Goal: Information Seeking & Learning: Learn about a topic

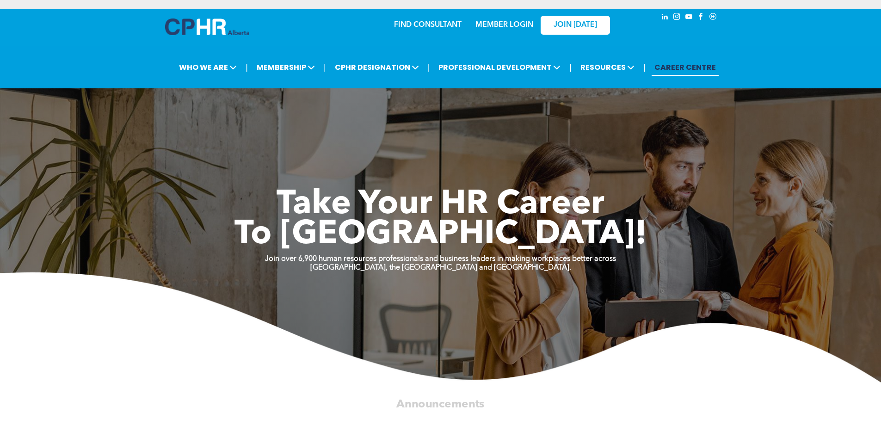
click at [518, 21] on link "MEMBER LOGIN" at bounding box center [505, 24] width 58 height 7
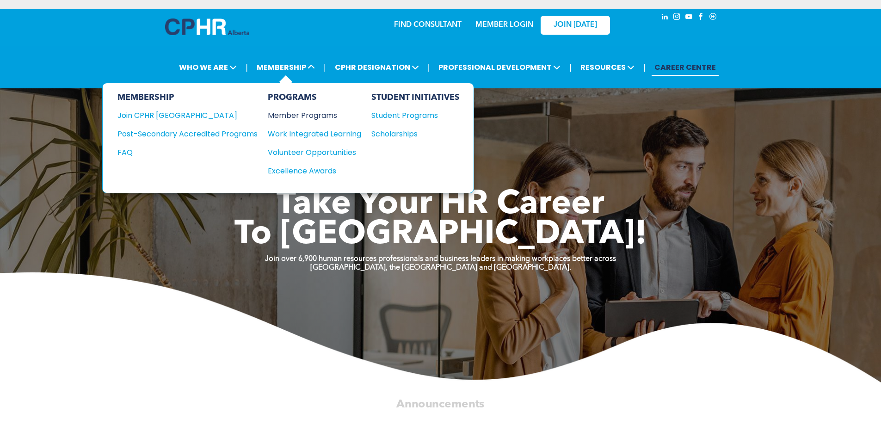
click at [304, 112] on div "Member Programs" at bounding box center [310, 116] width 84 height 12
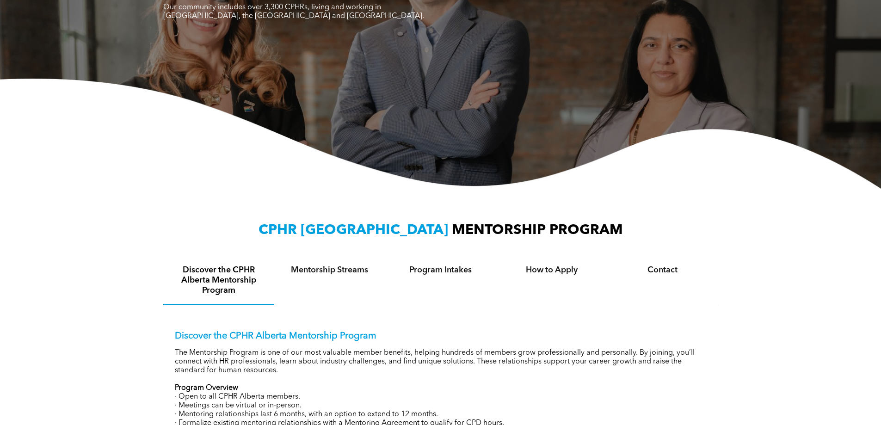
scroll to position [231, 0]
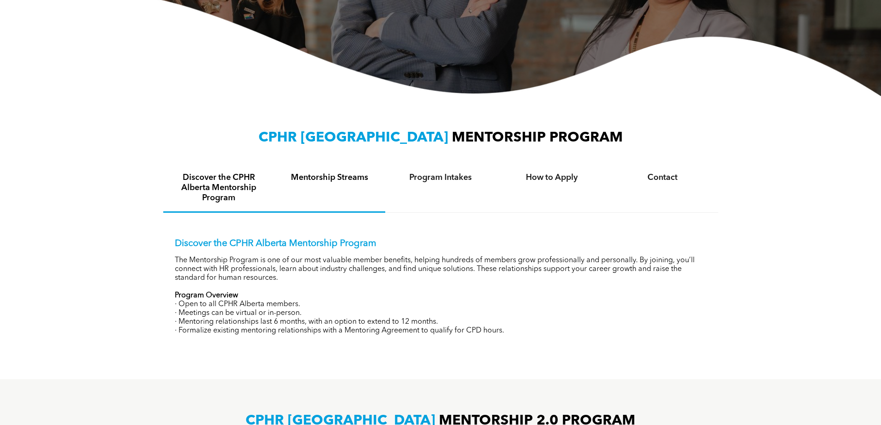
click at [312, 178] on h4 "Mentorship Streams" at bounding box center [330, 178] width 94 height 10
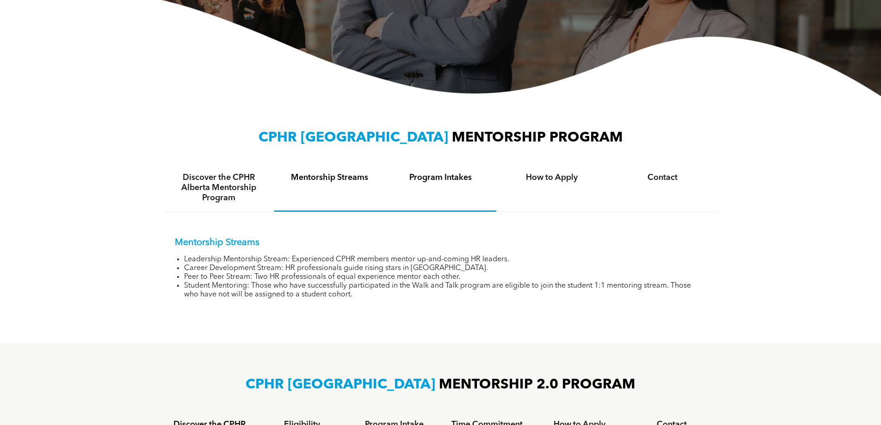
click at [484, 193] on div "Program Intakes" at bounding box center [440, 188] width 111 height 48
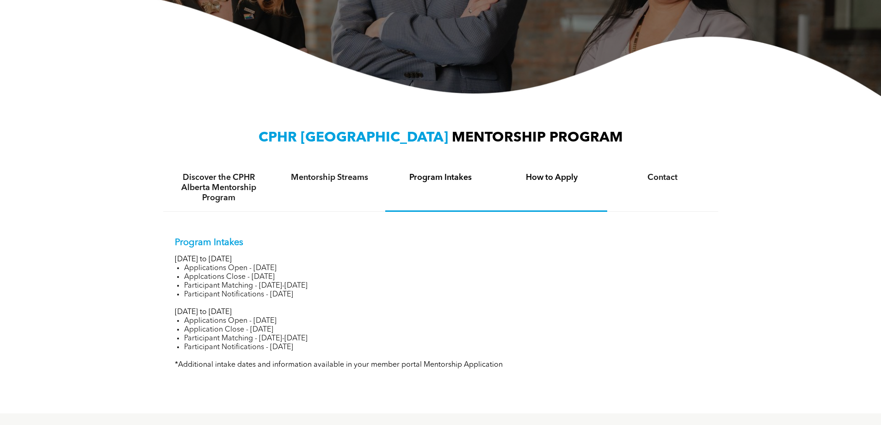
click at [578, 194] on div "How to Apply" at bounding box center [551, 188] width 111 height 48
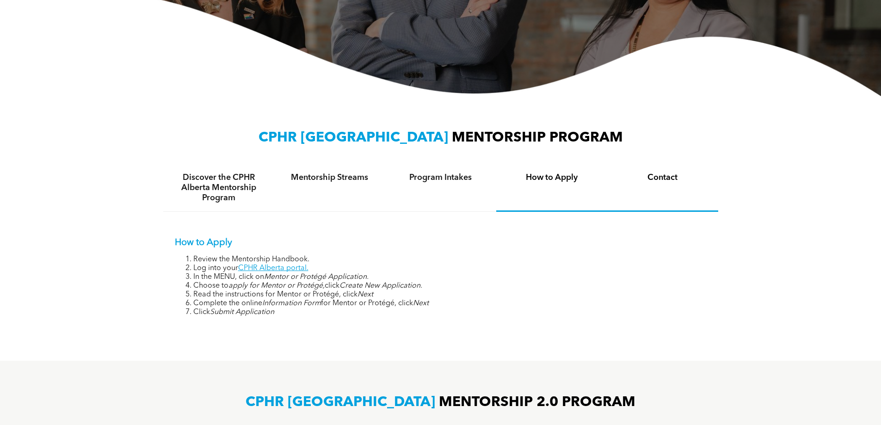
click at [654, 184] on div "Contact" at bounding box center [662, 188] width 111 height 48
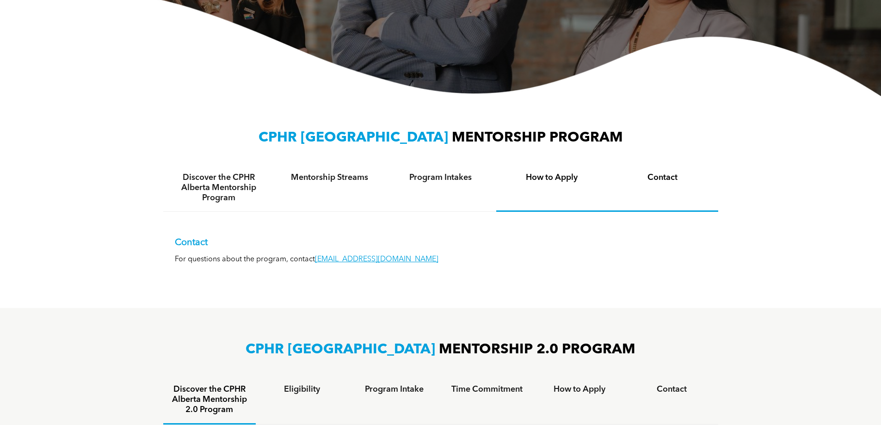
click at [551, 195] on div "How to Apply" at bounding box center [551, 188] width 111 height 48
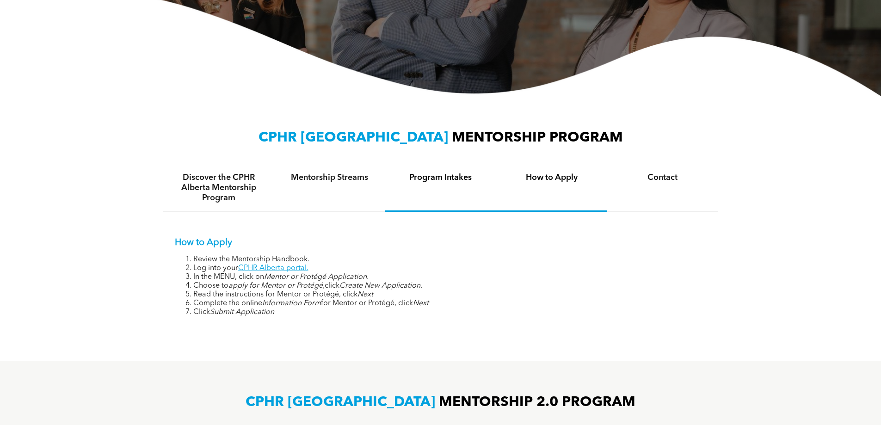
click at [435, 192] on div "Program Intakes" at bounding box center [440, 188] width 111 height 48
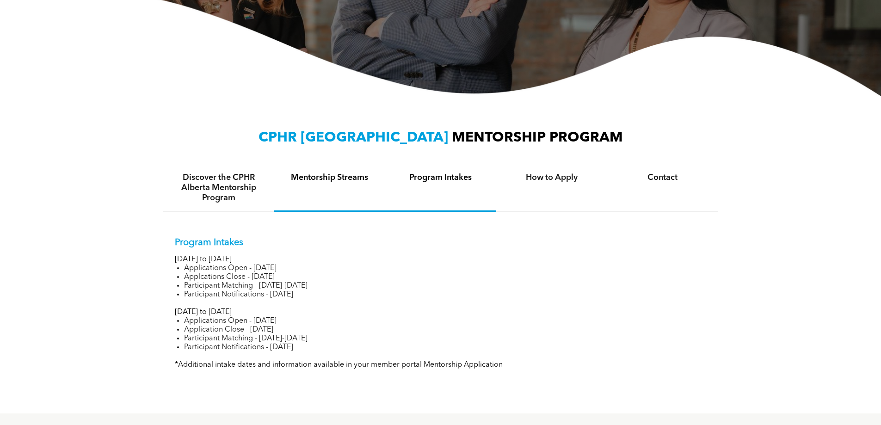
click at [342, 191] on div "Mentorship Streams" at bounding box center [329, 188] width 111 height 48
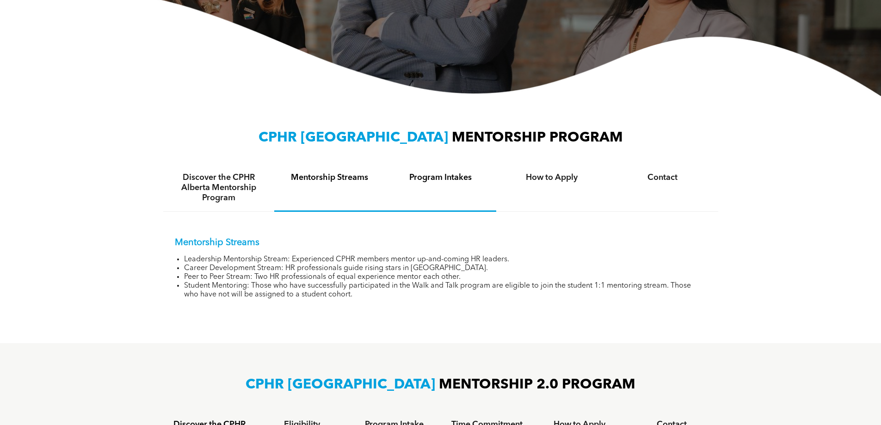
click at [440, 185] on div "Program Intakes" at bounding box center [440, 188] width 111 height 48
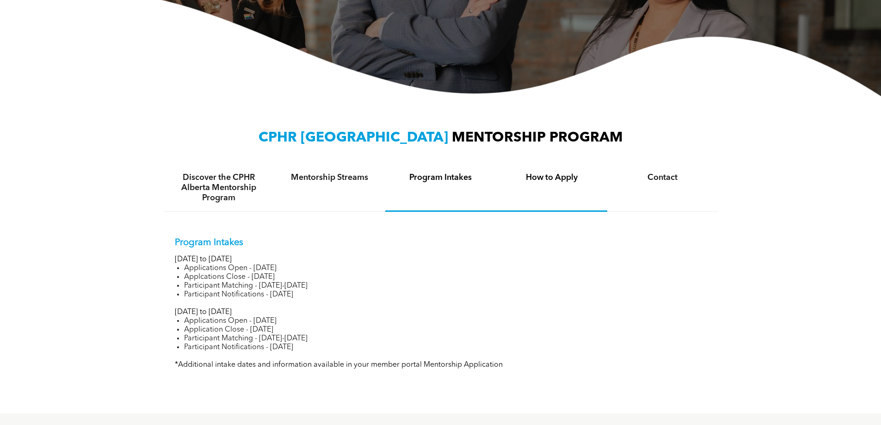
click at [558, 192] on div "How to Apply" at bounding box center [551, 188] width 111 height 48
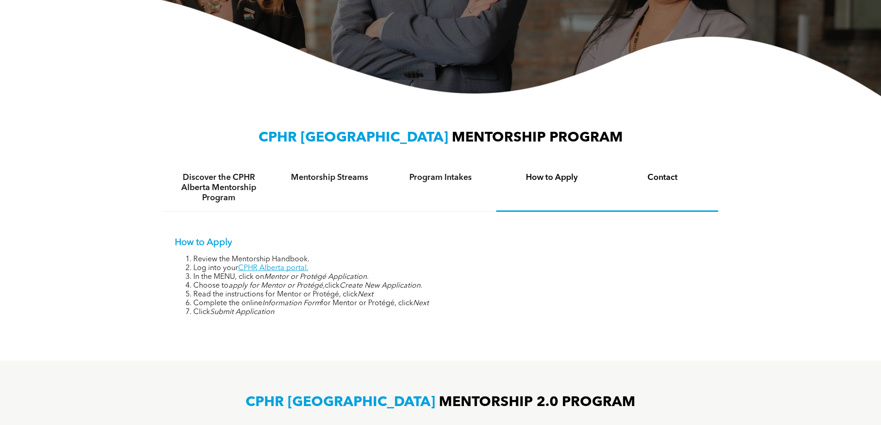
click at [676, 192] on div "Contact" at bounding box center [662, 188] width 111 height 48
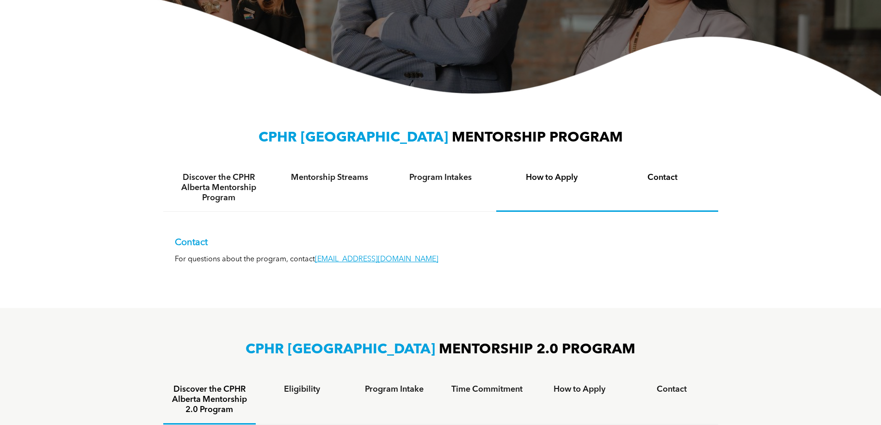
click at [530, 195] on div "How to Apply" at bounding box center [551, 188] width 111 height 48
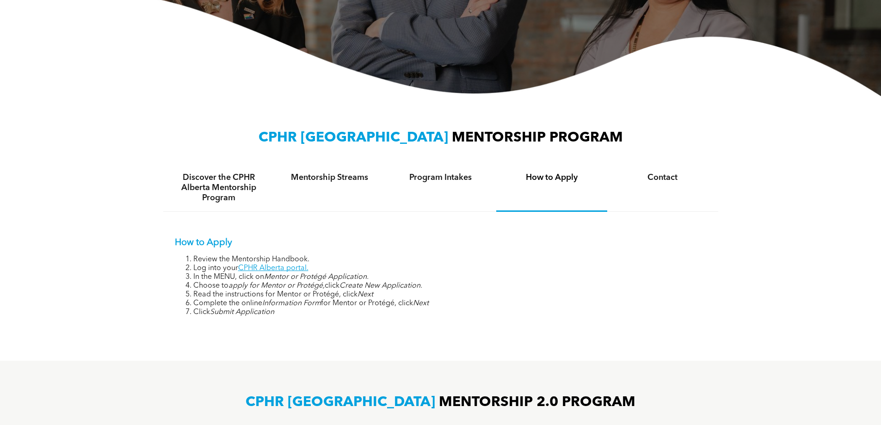
click at [440, 220] on div "How to Apply Review the Mentorship Handbook. Log into your CPHR Alberta portal.…" at bounding box center [440, 270] width 555 height 117
click at [442, 205] on div "Program Intakes" at bounding box center [440, 188] width 111 height 48
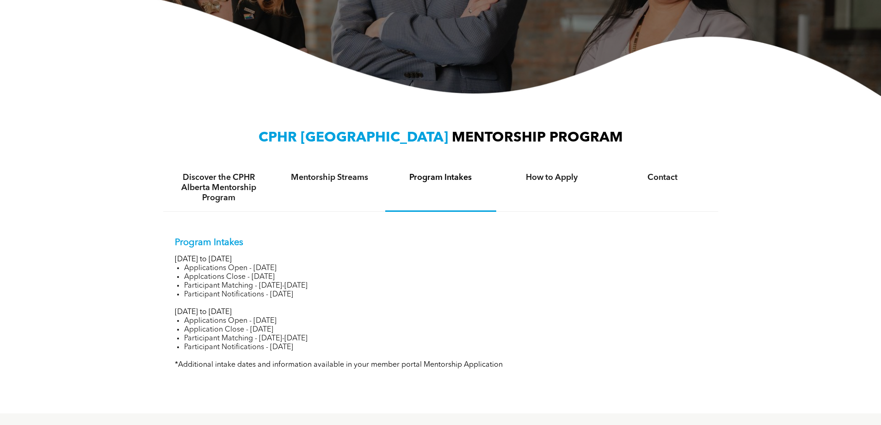
click at [368, 215] on div "Program Intakes January to June 2025 Applications Open - November 14, 2024 Appl…" at bounding box center [440, 296] width 555 height 169
drag, startPoint x: 313, startPoint y: 210, endPoint x: 297, endPoint y: 210, distance: 16.2
click at [313, 210] on div "Mentorship Streams" at bounding box center [329, 188] width 111 height 48
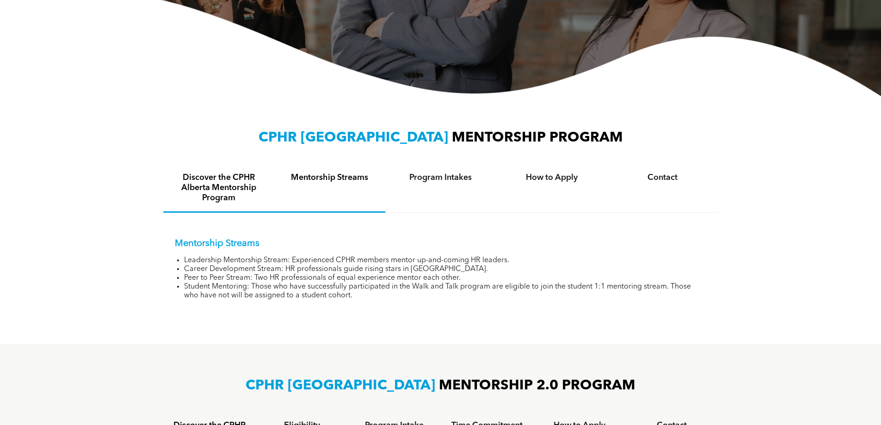
click at [197, 198] on h4 "Discover the CPHR Alberta Mentorship Program" at bounding box center [219, 188] width 94 height 31
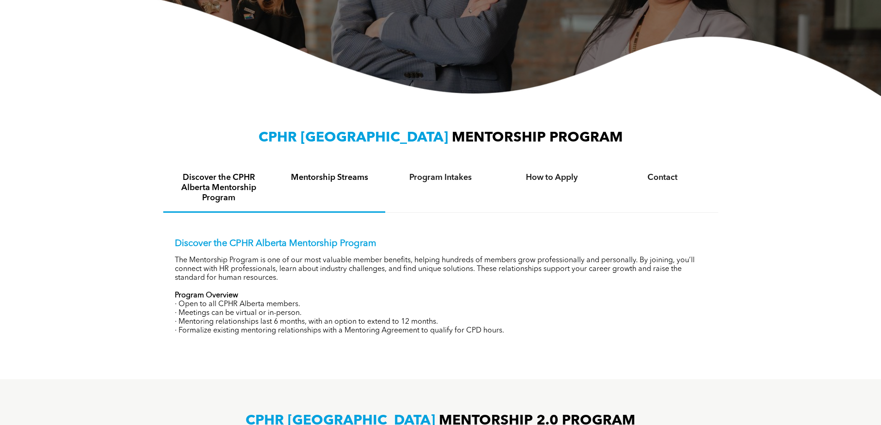
click at [360, 183] on h4 "Mentorship Streams" at bounding box center [330, 178] width 94 height 10
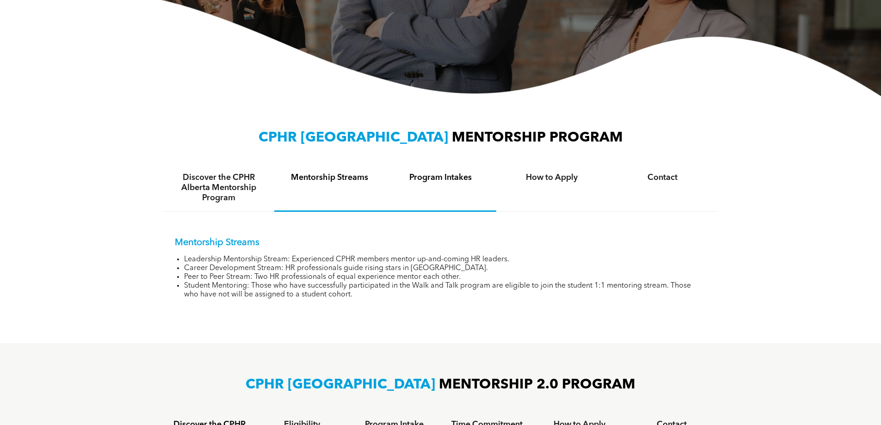
click at [462, 191] on div "Program Intakes" at bounding box center [440, 188] width 111 height 48
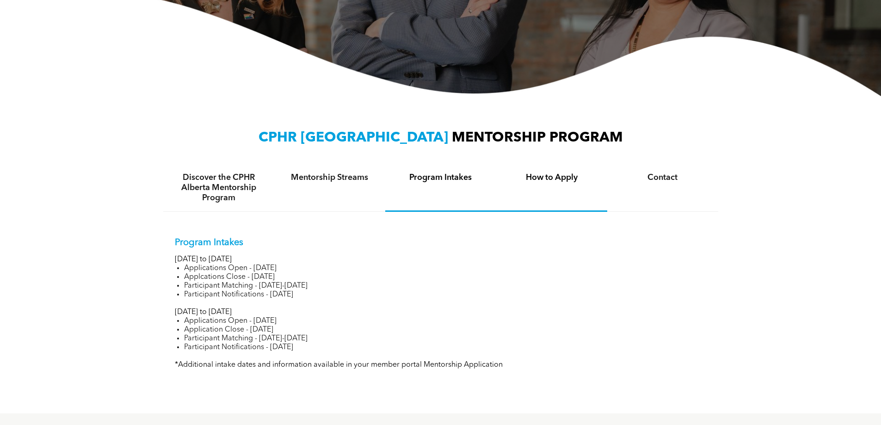
click at [562, 186] on div "How to Apply" at bounding box center [551, 188] width 111 height 48
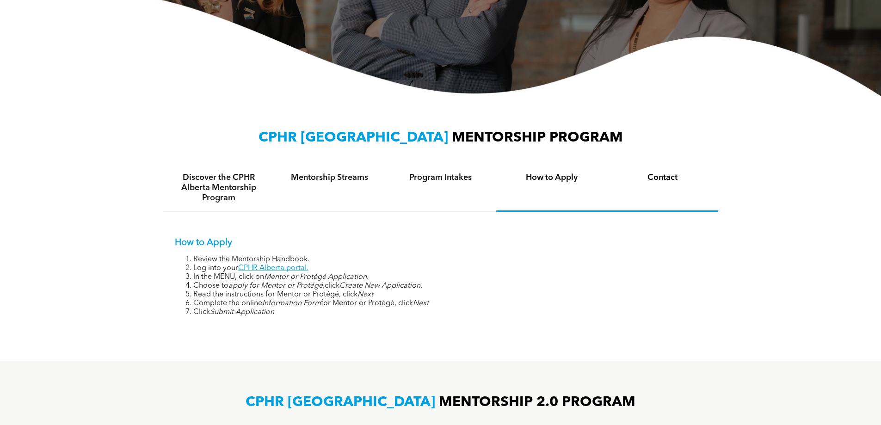
click at [680, 192] on div "Contact" at bounding box center [662, 188] width 111 height 48
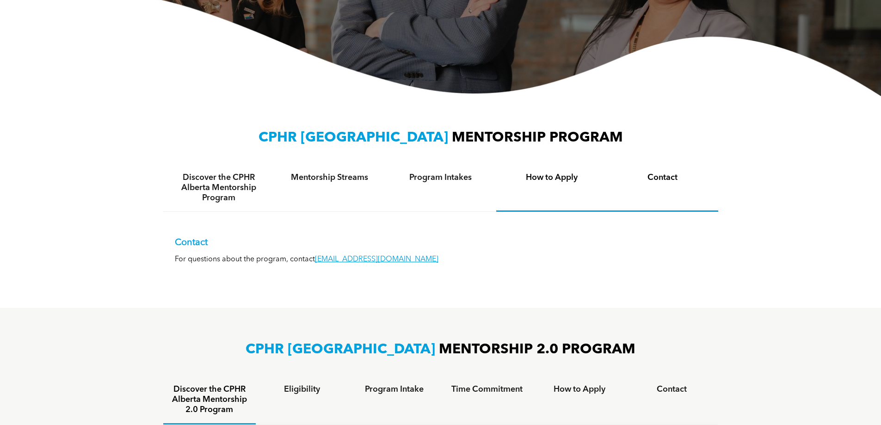
click at [570, 197] on div "How to Apply" at bounding box center [551, 188] width 111 height 48
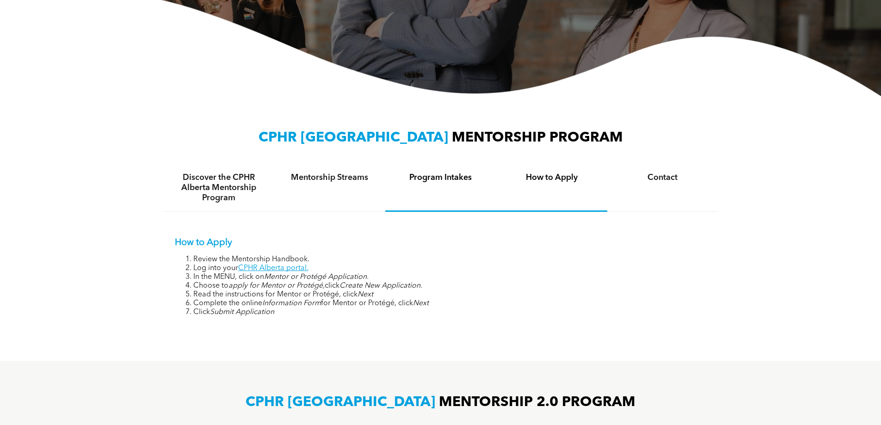
click at [456, 199] on div "Program Intakes" at bounding box center [440, 188] width 111 height 48
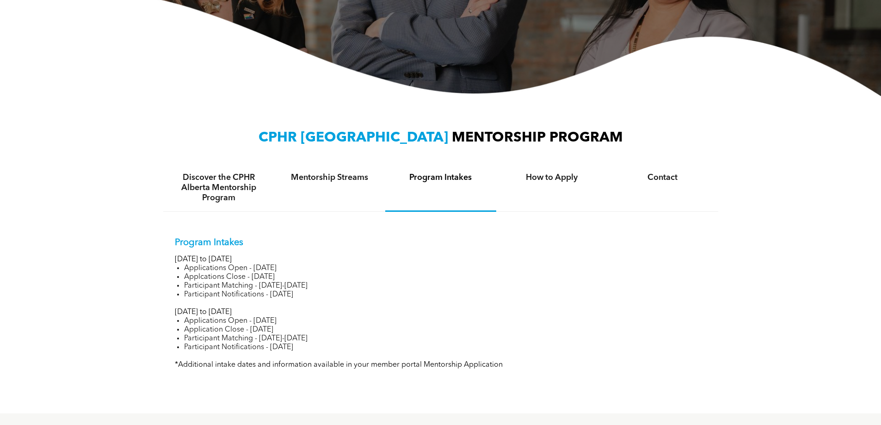
click at [360, 186] on div "Mentorship Streams" at bounding box center [329, 188] width 111 height 48
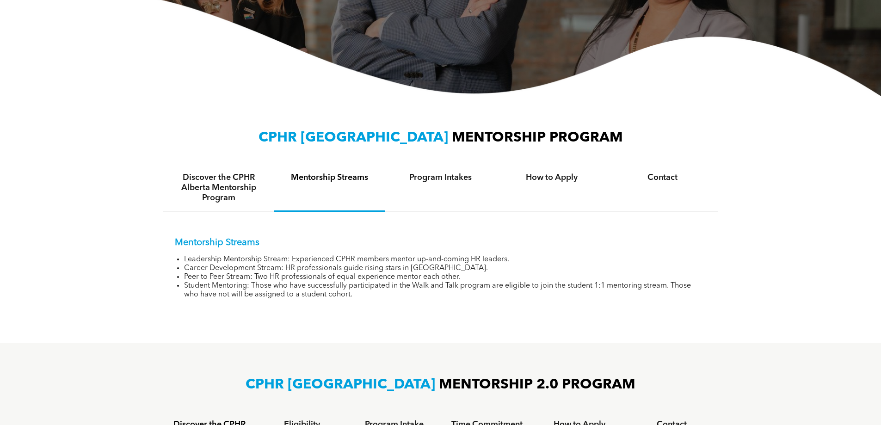
click at [218, 192] on h4 "Discover the CPHR Alberta Mentorship Program" at bounding box center [219, 188] width 94 height 31
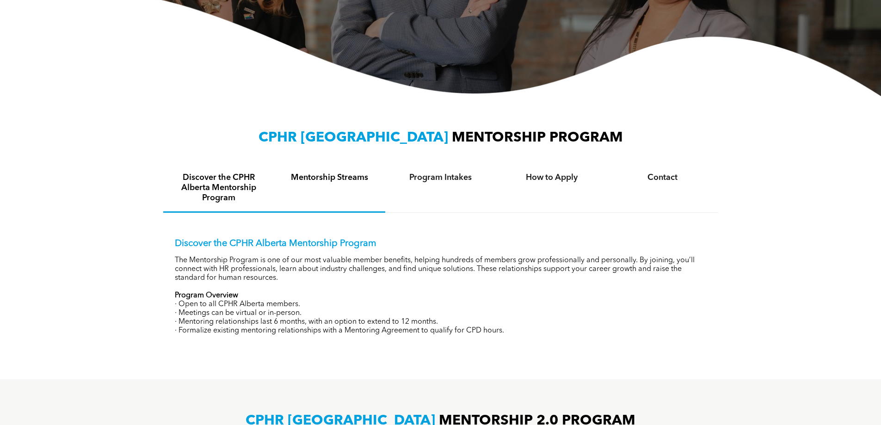
click at [321, 198] on div "Mentorship Streams" at bounding box center [329, 188] width 111 height 49
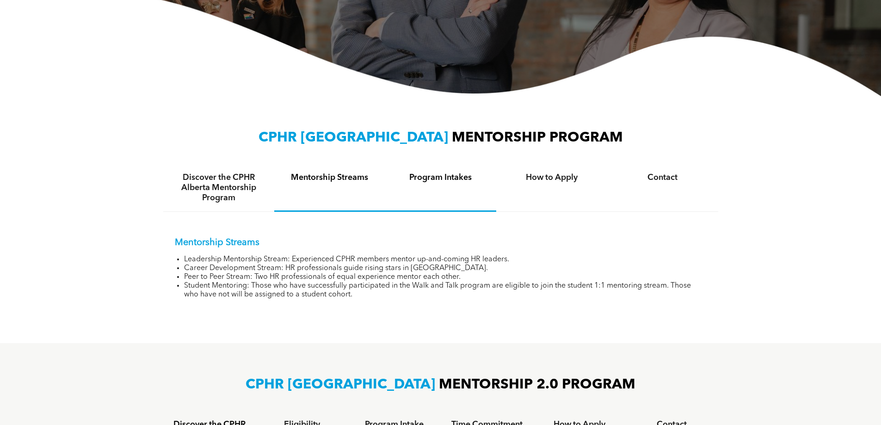
click at [416, 204] on div "Program Intakes" at bounding box center [440, 188] width 111 height 48
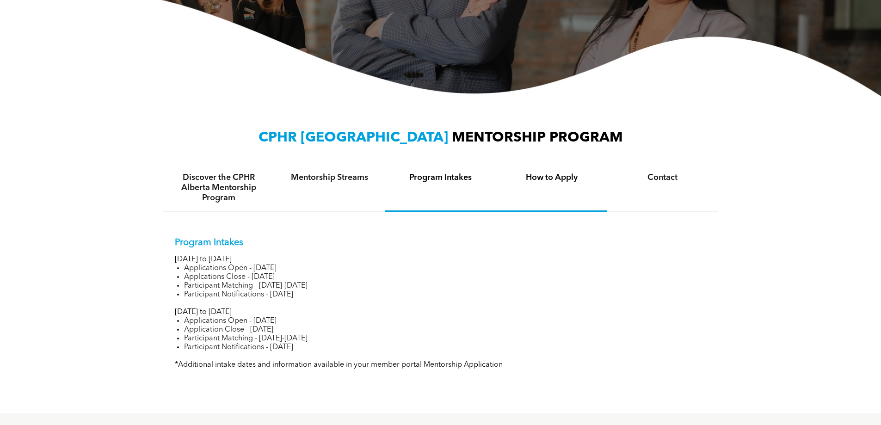
click at [575, 206] on div "How to Apply" at bounding box center [551, 188] width 111 height 48
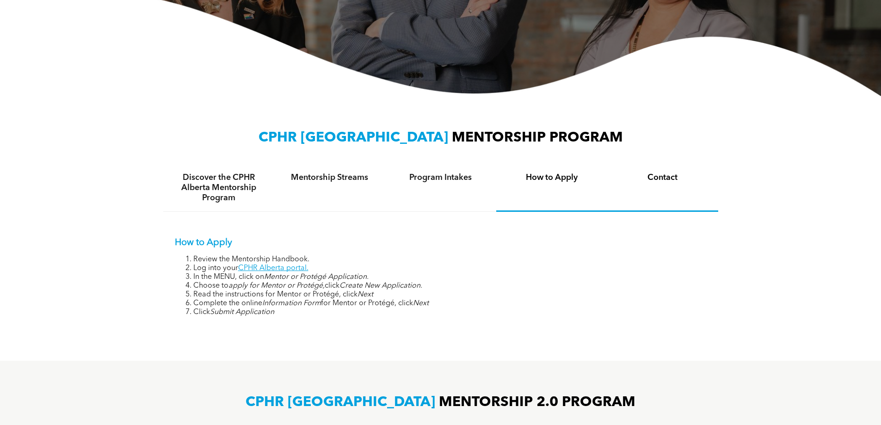
click at [673, 199] on div "Contact" at bounding box center [662, 188] width 111 height 48
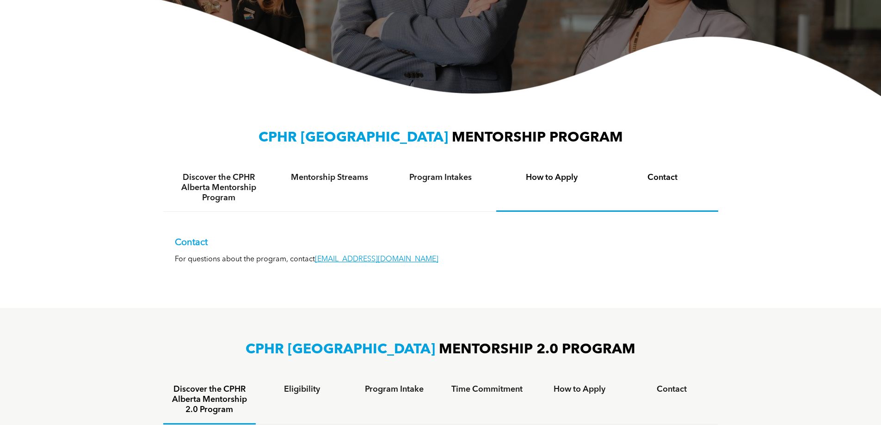
click at [577, 204] on div "How to Apply" at bounding box center [551, 188] width 111 height 48
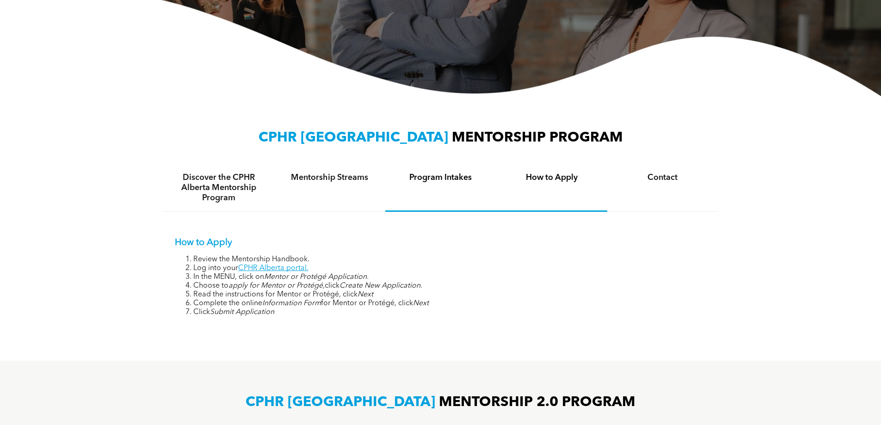
click at [424, 204] on div "Program Intakes" at bounding box center [440, 188] width 111 height 48
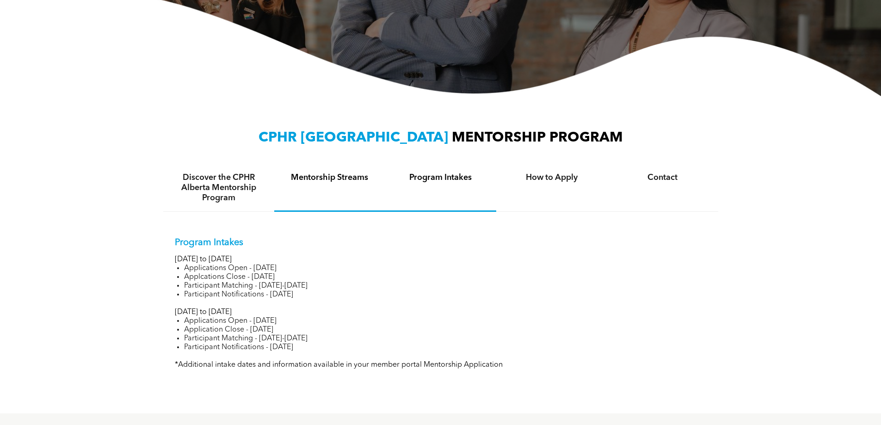
click at [328, 204] on div "Mentorship Streams" at bounding box center [329, 188] width 111 height 48
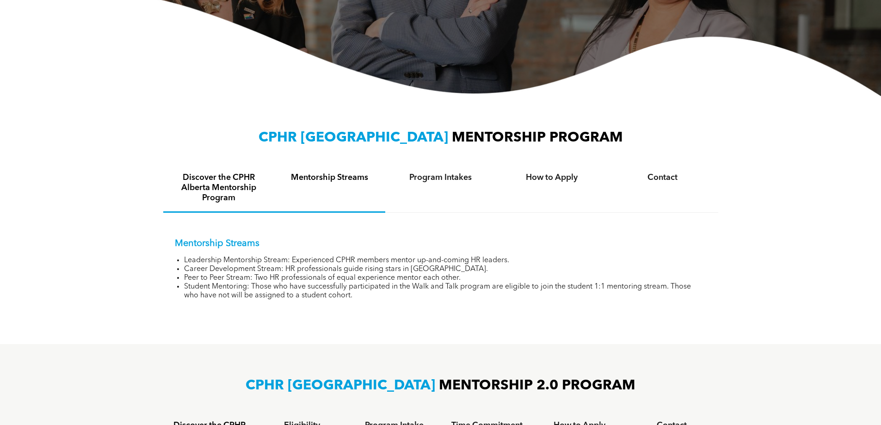
click at [194, 204] on div "Discover the CPHR Alberta Mentorship Program" at bounding box center [218, 188] width 111 height 49
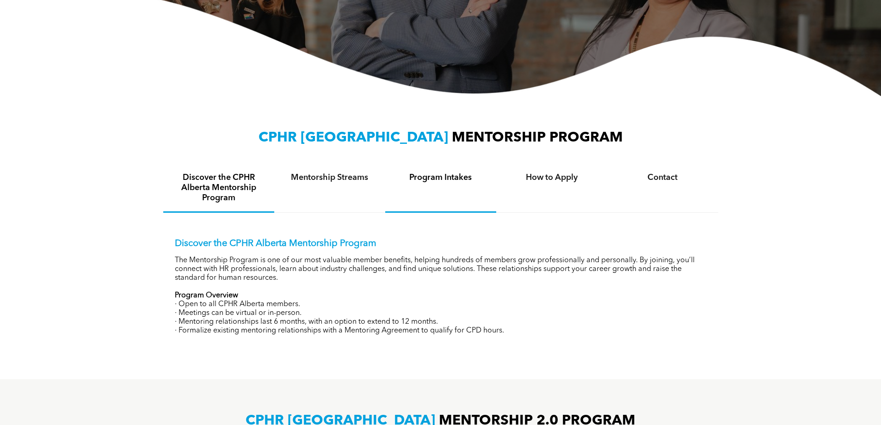
click at [401, 200] on div "Program Intakes" at bounding box center [440, 188] width 111 height 49
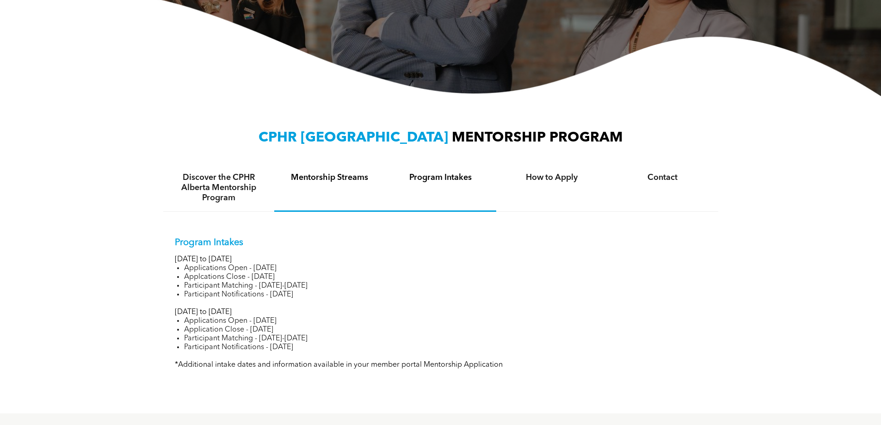
click at [353, 206] on div "Mentorship Streams" at bounding box center [329, 188] width 111 height 48
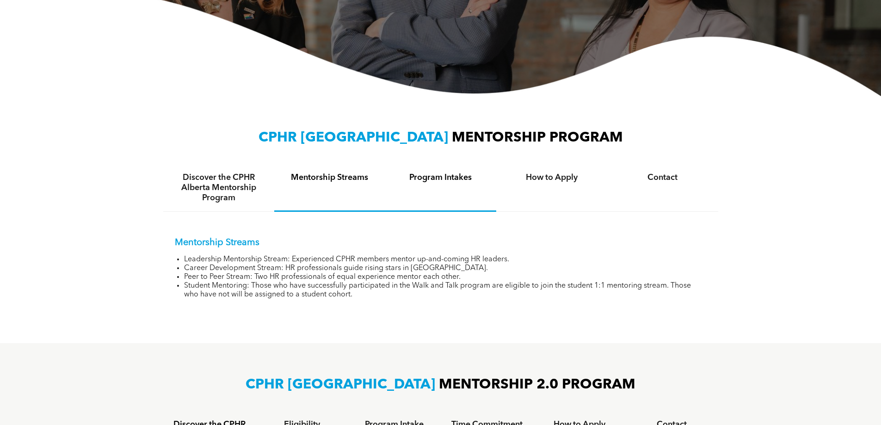
click at [458, 203] on div "Program Intakes" at bounding box center [440, 188] width 111 height 48
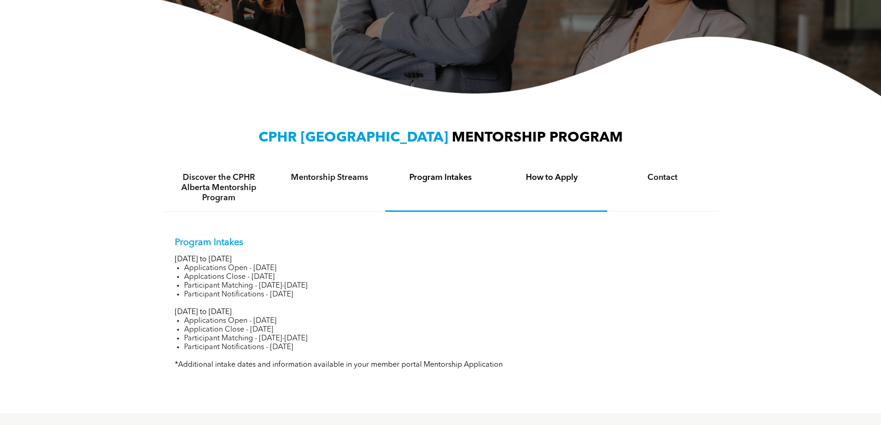
drag, startPoint x: 558, startPoint y: 195, endPoint x: 567, endPoint y: 195, distance: 8.8
click at [561, 195] on div "How to Apply" at bounding box center [551, 188] width 111 height 48
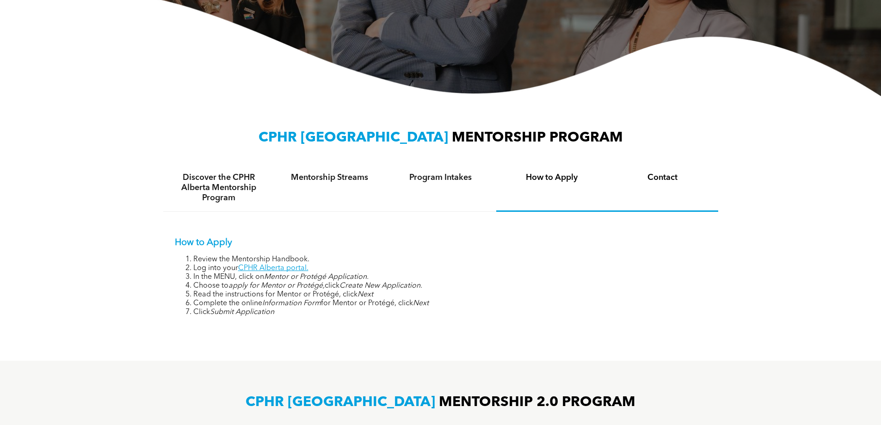
click at [658, 199] on div "Contact" at bounding box center [662, 188] width 111 height 48
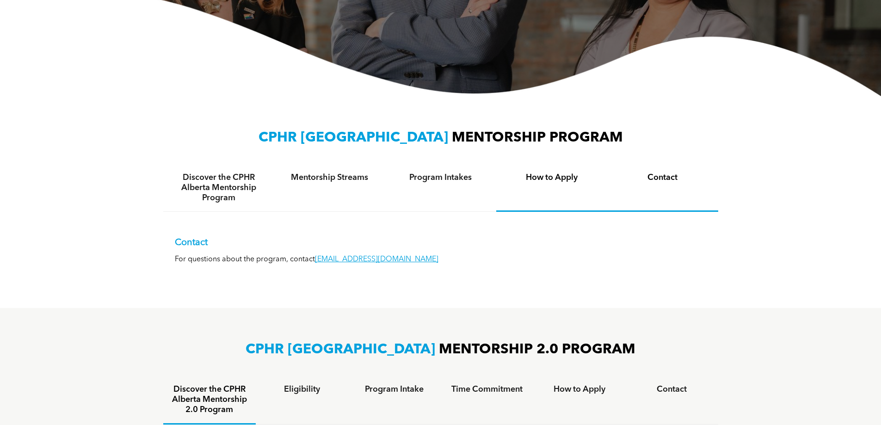
click at [594, 207] on div "How to Apply" at bounding box center [551, 188] width 111 height 48
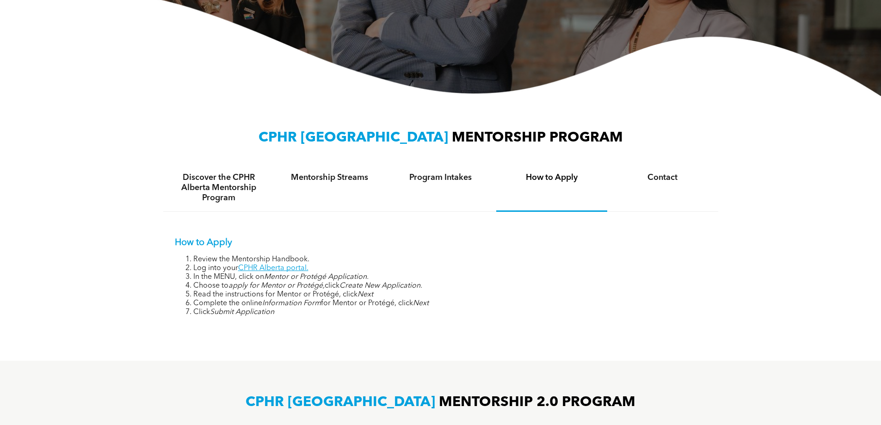
click at [433, 212] on div "How to Apply Review the Mentorship Handbook. Log into your CPHR Alberta portal.…" at bounding box center [440, 270] width 555 height 117
click at [432, 204] on div "Program Intakes" at bounding box center [440, 188] width 111 height 48
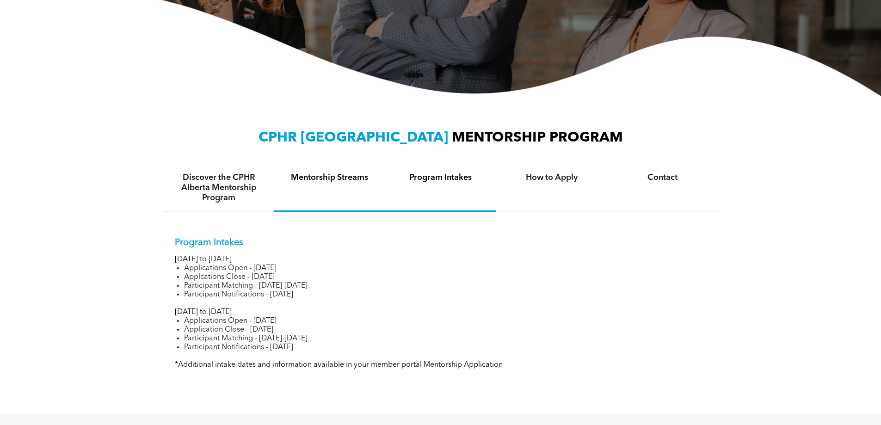
click at [317, 204] on div "Mentorship Streams" at bounding box center [329, 188] width 111 height 48
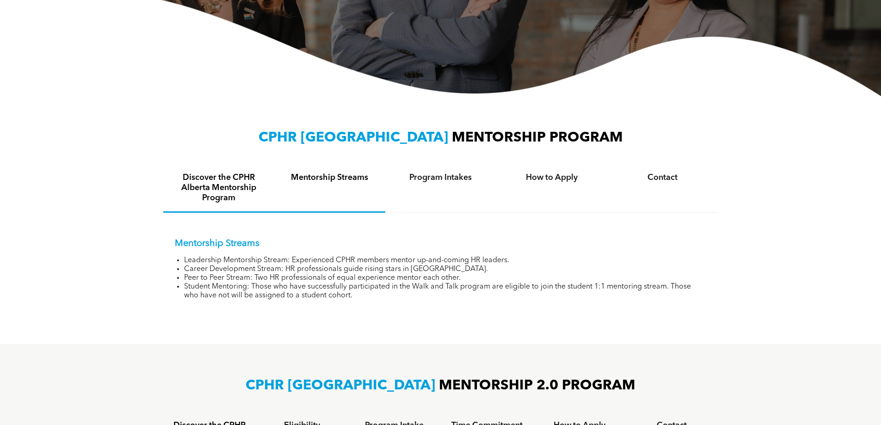
click at [202, 200] on h4 "Discover the CPHR Alberta Mentorship Program" at bounding box center [219, 188] width 94 height 31
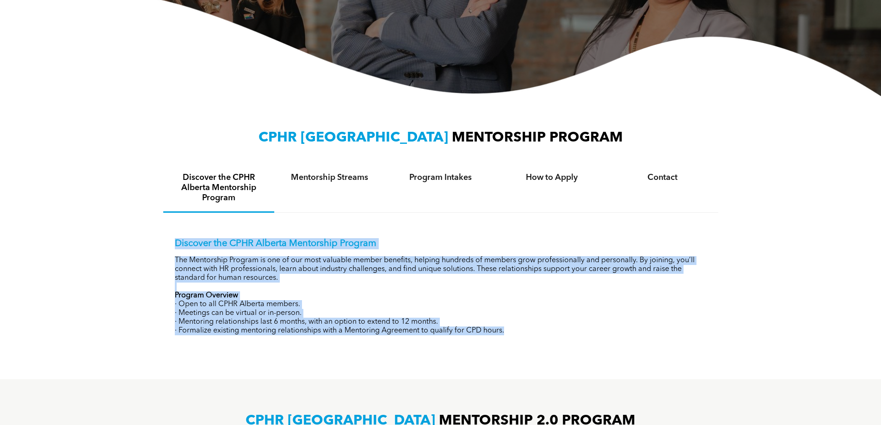
drag, startPoint x: 190, startPoint y: 246, endPoint x: 547, endPoint y: 331, distance: 367.2
click at [547, 331] on div "Discover the CPHR Alberta Mentorship Program The Mentorship Program is one of o…" at bounding box center [440, 280] width 555 height 134
click at [546, 332] on p "· Formalize existing mentoring relationships with a Mentoring Agreement to qual…" at bounding box center [441, 331] width 532 height 9
drag, startPoint x: 540, startPoint y: 329, endPoint x: 167, endPoint y: 243, distance: 382.6
click at [167, 243] on div "Discover the CPHR Alberta Mentorship Program The Mentorship Program is one of o…" at bounding box center [440, 280] width 555 height 134
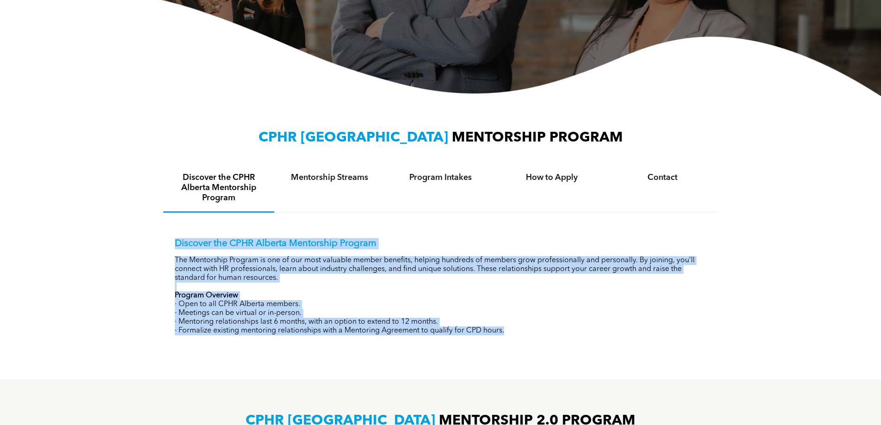
click at [167, 243] on div "Discover the CPHR Alberta Mentorship Program The Mentorship Program is one of o…" at bounding box center [440, 280] width 555 height 134
drag, startPoint x: 167, startPoint y: 243, endPoint x: 645, endPoint y: 338, distance: 487.7
click at [645, 338] on div "Discover the CPHR Alberta Mentorship Program The Mentorship Program is one of o…" at bounding box center [440, 280] width 555 height 134
click at [643, 335] on div "Discover the CPHR Alberta Mentorship Program The Mentorship Program is one of o…" at bounding box center [440, 280] width 555 height 134
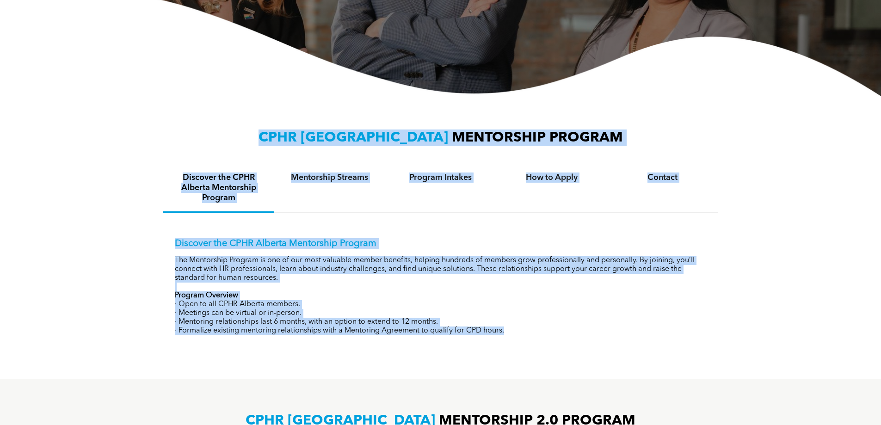
drag, startPoint x: 624, startPoint y: 332, endPoint x: 127, endPoint y: 125, distance: 539.2
click at [127, 125] on div "CPHR ALBERTA MENTORSHIP PROGRAM Discover the CPHR Alberta Mentorship Program Me…" at bounding box center [440, 237] width 881 height 283
drag, startPoint x: 127, startPoint y: 125, endPoint x: 587, endPoint y: 360, distance: 516.8
click at [599, 358] on div "CPHR ALBERTA MENTORSHIP PROGRAM Discover the CPHR Alberta Mentorship Program Me…" at bounding box center [440, 237] width 881 height 283
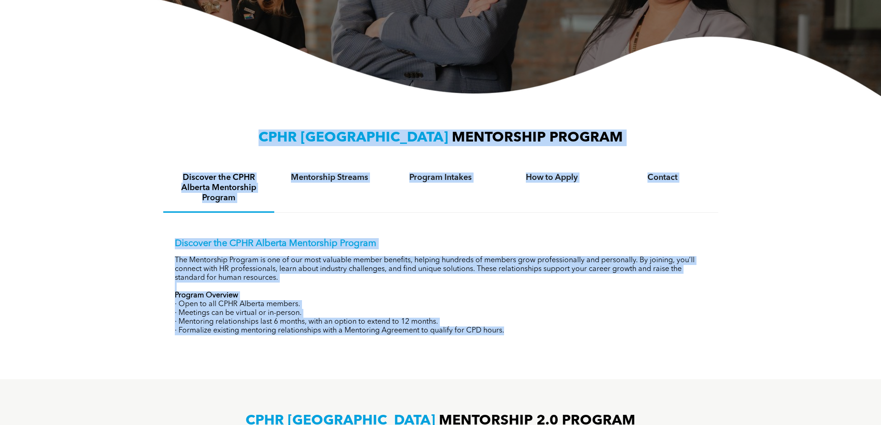
click at [523, 348] on div "CPHR ALBERTA MENTORSHIP PROGRAM Discover the CPHR Alberta Mentorship Program Me…" at bounding box center [440, 237] width 881 height 283
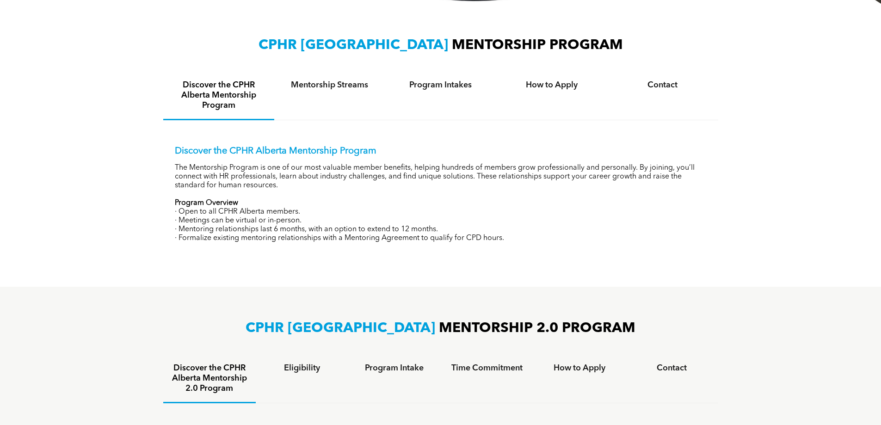
scroll to position [648, 0]
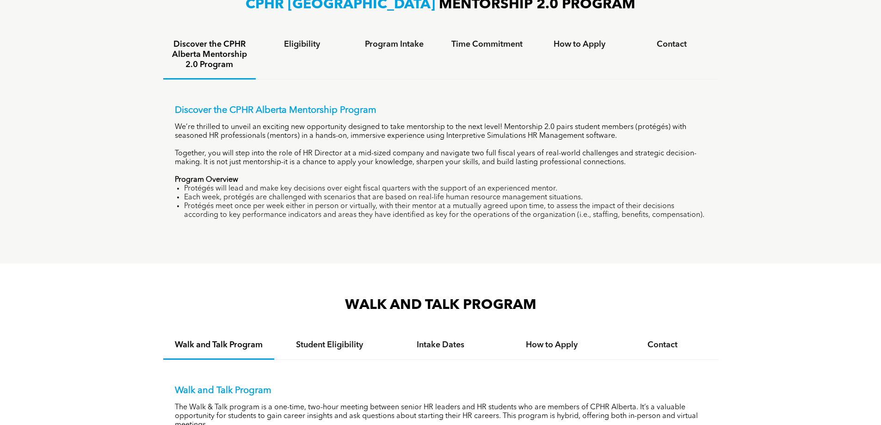
drag, startPoint x: 705, startPoint y: 216, endPoint x: 43, endPoint y: 43, distance: 684.7
click at [43, 43] on div "CPHR ALBERTA MENTORSHIP 2.0 PROGRAM Discover the CPHR Alberta Mentorship 2.0 Pr…" at bounding box center [440, 113] width 881 height 301
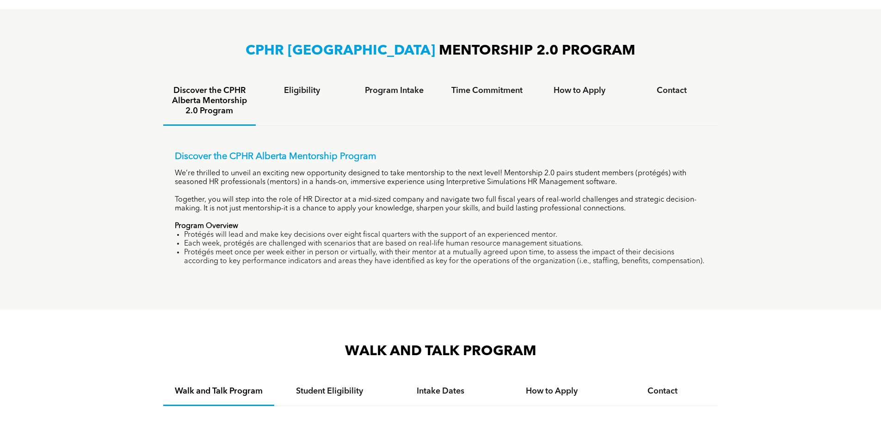
scroll to position [555, 0]
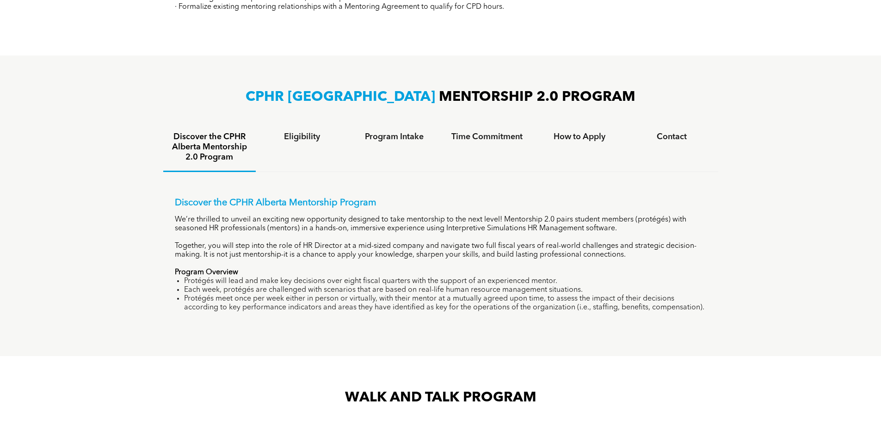
drag, startPoint x: 247, startPoint y: 91, endPoint x: 694, endPoint y: 329, distance: 506.6
click at [694, 329] on div "CPHR ALBERTA MENTORSHIP 2.0 PROGRAM Discover the CPHR Alberta Mentorship 2.0 Pr…" at bounding box center [440, 206] width 881 height 301
drag, startPoint x: 694, startPoint y: 327, endPoint x: 73, endPoint y: 79, distance: 668.7
click at [73, 79] on div "CPHR ALBERTA MENTORSHIP 2.0 PROGRAM Discover the CPHR Alberta Mentorship 2.0 Pr…" at bounding box center [440, 206] width 881 height 301
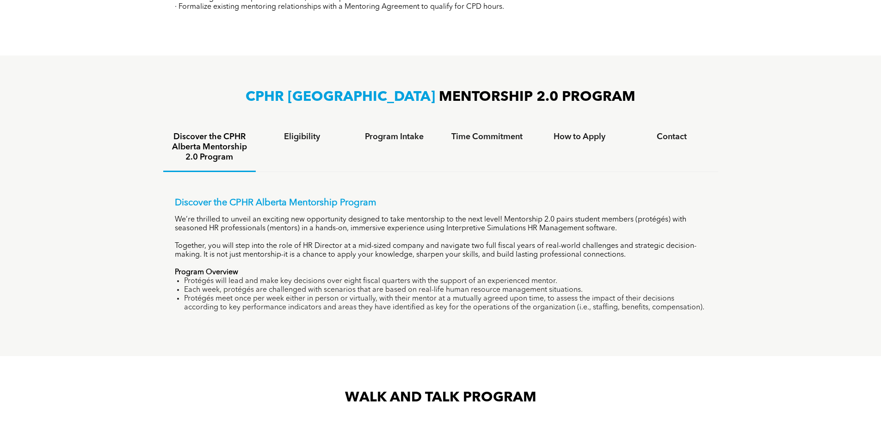
click at [73, 79] on div "CPHR ALBERTA MENTORSHIP 2.0 PROGRAM Discover the CPHR Alberta Mentorship 2.0 Pr…" at bounding box center [440, 206] width 881 height 301
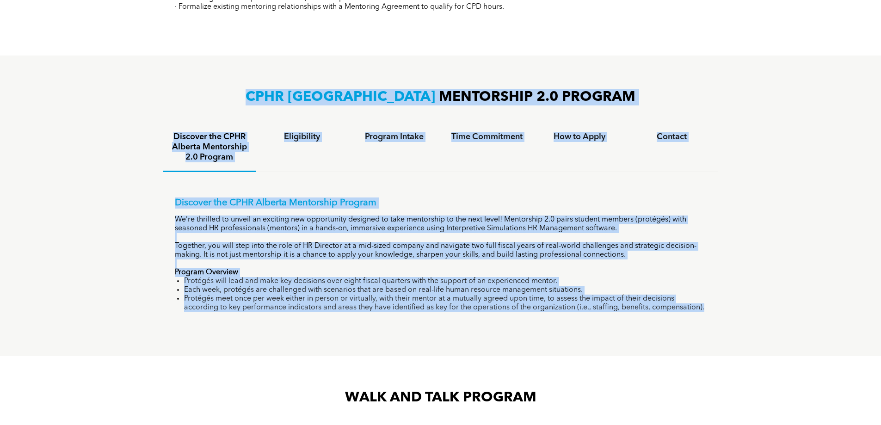
drag, startPoint x: 72, startPoint y: 79, endPoint x: 767, endPoint y: 315, distance: 734.4
click at [767, 315] on div "CPHR ALBERTA MENTORSHIP 2.0 PROGRAM Discover the CPHR Alberta Mentorship 2.0 Pr…" at bounding box center [440, 206] width 881 height 301
drag, startPoint x: 598, startPoint y: 252, endPoint x: 293, endPoint y: 78, distance: 350.3
click at [293, 78] on div "CPHR ALBERTA MENTORSHIP 2.0 PROGRAM Discover the CPHR Alberta Mentorship 2.0 Pr…" at bounding box center [440, 206] width 881 height 301
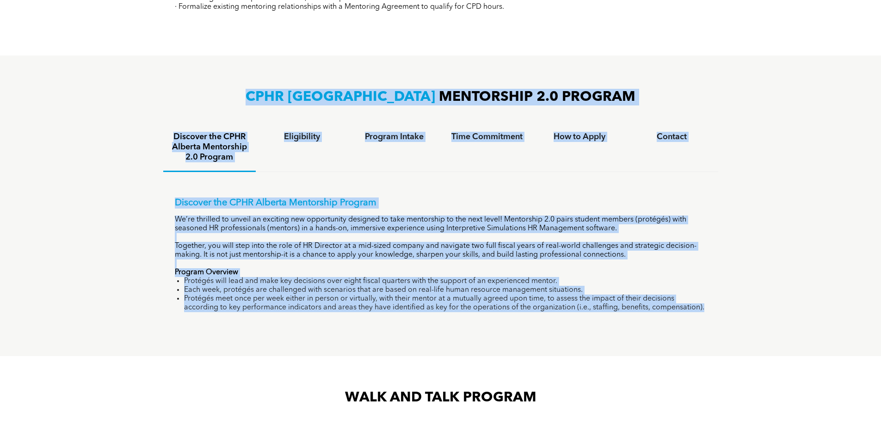
click at [294, 80] on div "CPHR ALBERTA MENTORSHIP 2.0 PROGRAM Discover the CPHR Alberta Mentorship 2.0 Pr…" at bounding box center [440, 206] width 881 height 301
click at [267, 81] on div "CPHR ALBERTA MENTORSHIP 2.0 PROGRAM Discover the CPHR Alberta Mentorship 2.0 Pr…" at bounding box center [440, 206] width 881 height 301
drag, startPoint x: 264, startPoint y: 81, endPoint x: 743, endPoint y: 313, distance: 532.3
click at [743, 313] on div "CPHR ALBERTA MENTORSHIP 2.0 PROGRAM Discover the CPHR Alberta Mentorship 2.0 Pr…" at bounding box center [440, 206] width 881 height 301
click at [741, 311] on div "CPHR ALBERTA MENTORSHIP 2.0 PROGRAM Discover the CPHR Alberta Mentorship 2.0 Pr…" at bounding box center [440, 206] width 881 height 301
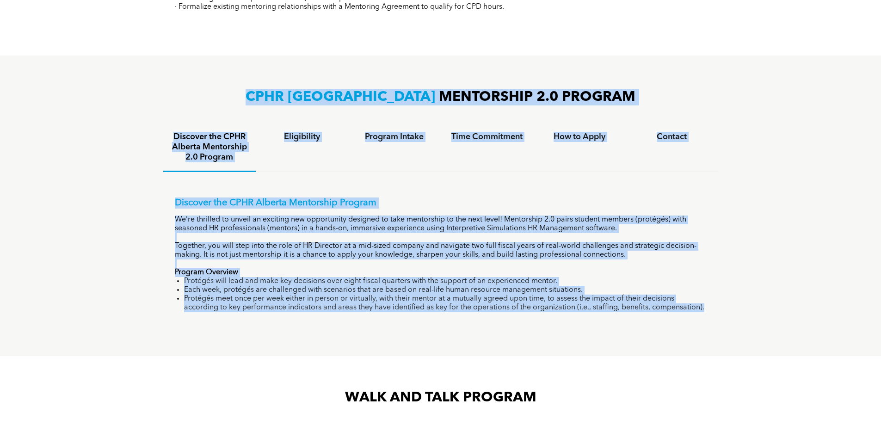
drag, startPoint x: 741, startPoint y: 311, endPoint x: 278, endPoint y: 92, distance: 511.9
click at [278, 92] on div "CPHR ALBERTA MENTORSHIP 2.0 PROGRAM Discover the CPHR Alberta Mentorship 2.0 Pr…" at bounding box center [440, 206] width 881 height 301
click at [278, 92] on h3 "CPHR ALBERTA MENTORSHIP 2.0 PROGRAM" at bounding box center [440, 97] width 555 height 17
drag, startPoint x: 283, startPoint y: 94, endPoint x: 755, endPoint y: 315, distance: 521.5
click at [755, 315] on div "CPHR ALBERTA MENTORSHIP 2.0 PROGRAM Discover the CPHR Alberta Mentorship 2.0 Pr…" at bounding box center [440, 206] width 881 height 301
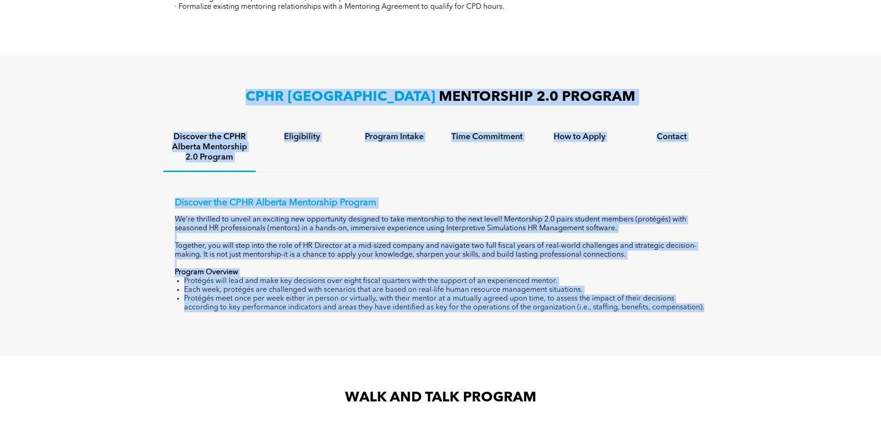
click at [755, 315] on div "CPHR ALBERTA MENTORSHIP 2.0 PROGRAM Discover the CPHR Alberta Mentorship 2.0 Pr…" at bounding box center [440, 206] width 881 height 301
drag, startPoint x: 755, startPoint y: 315, endPoint x: 224, endPoint y: 90, distance: 576.9
click at [224, 90] on div "CPHR ALBERTA MENTORSHIP 2.0 PROGRAM Discover the CPHR Alberta Mentorship 2.0 Pr…" at bounding box center [440, 206] width 881 height 301
click at [224, 90] on h3 "CPHR ALBERTA MENTORSHIP 2.0 PROGRAM" at bounding box center [440, 97] width 555 height 17
drag, startPoint x: 224, startPoint y: 90, endPoint x: 738, endPoint y: 316, distance: 561.5
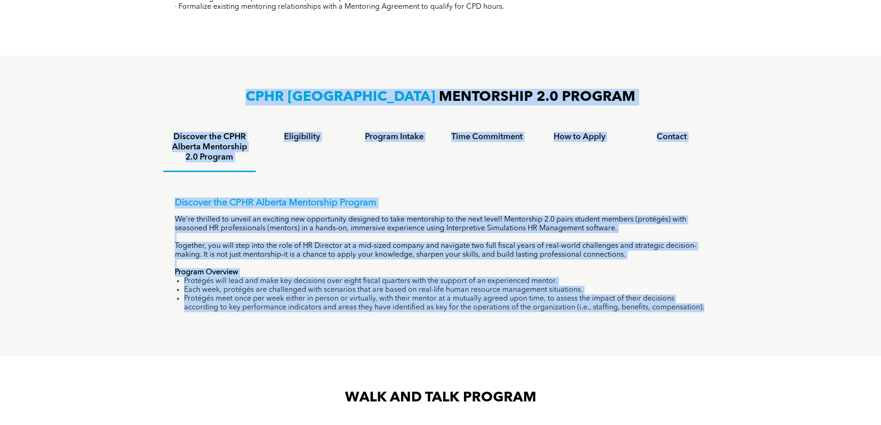
click at [738, 316] on div "CPHR ALBERTA MENTORSHIP 2.0 PROGRAM Discover the CPHR Alberta Mentorship 2.0 Pr…" at bounding box center [440, 206] width 881 height 301
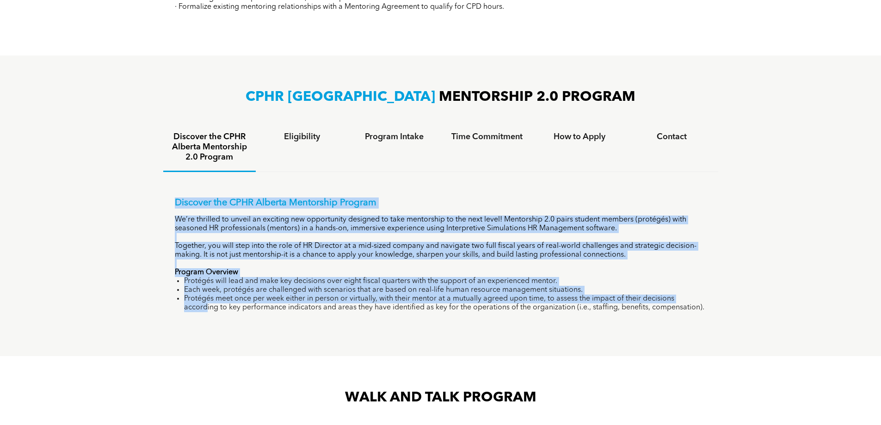
drag, startPoint x: 729, startPoint y: 299, endPoint x: 169, endPoint y: 196, distance: 569.6
click at [169, 196] on div "CPHR ALBERTA MENTORSHIP 2.0 PROGRAM Discover the CPHR Alberta Mentorship 2.0 Pr…" at bounding box center [440, 206] width 881 height 301
click at [169, 196] on div "Discover the CPHR Alberta Mentorship Program We’re thrilled to unveil an exciti…" at bounding box center [440, 248] width 555 height 152
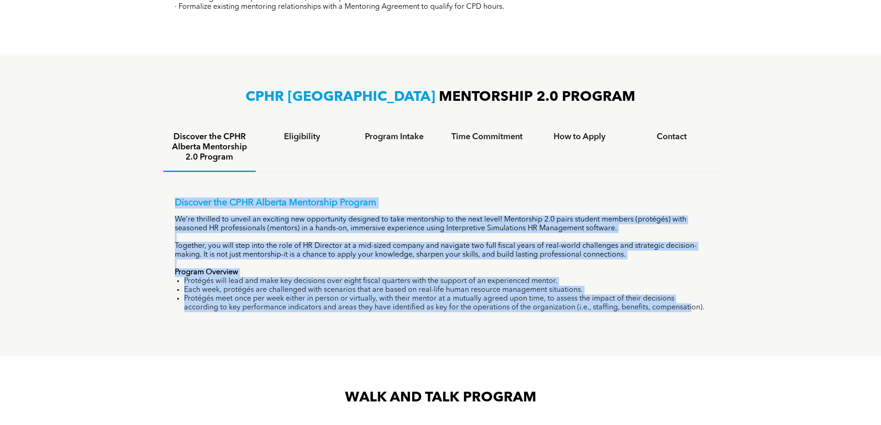
drag, startPoint x: 162, startPoint y: 193, endPoint x: 665, endPoint y: 313, distance: 516.5
click at [665, 313] on div "CPHR ALBERTA MENTORSHIP 2.0 PROGRAM Discover the CPHR Alberta Mentorship 2.0 Pr…" at bounding box center [440, 206] width 881 height 301
click at [665, 313] on div "Discover the CPHR Alberta Mentorship Program We’re thrilled to unveil an exciti…" at bounding box center [440, 248] width 555 height 152
drag, startPoint x: 689, startPoint y: 307, endPoint x: -12, endPoint y: 140, distance: 720.3
click at [0, 140] on html "Home WHO WE ARE ASSOCIATION About CPHR Board of Directors Team Chapter FCPHR GO…" at bounding box center [440, 171] width 881 height 1453
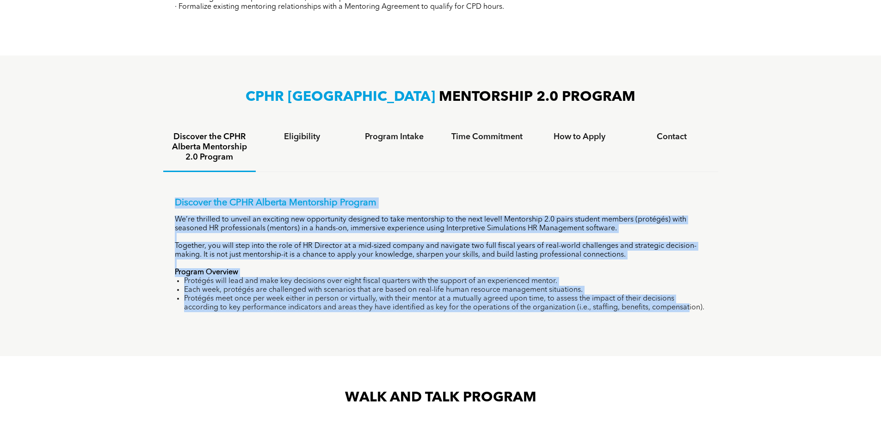
click at [204, 192] on div "Discover the CPHR Alberta Mentorship Program We’re thrilled to unveil an exciti…" at bounding box center [440, 248] width 555 height 152
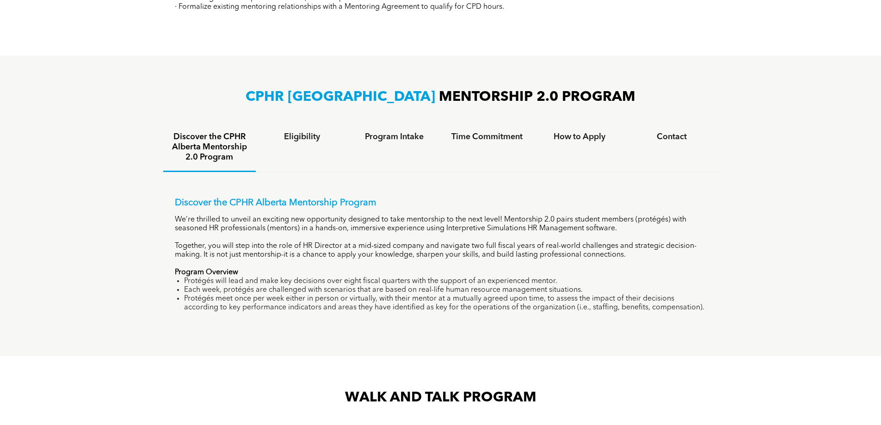
drag, startPoint x: 127, startPoint y: 52, endPoint x: 836, endPoint y: 318, distance: 757.2
click at [836, 318] on div "Member Programs Our community includes over 3,300 CPHRs, living and working in …" at bounding box center [440, 76] width 881 height 1244
click at [836, 318] on div "CPHR ALBERTA MENTORSHIP 2.0 PROGRAM Discover the CPHR Alberta Mentorship 2.0 Pr…" at bounding box center [440, 206] width 881 height 301
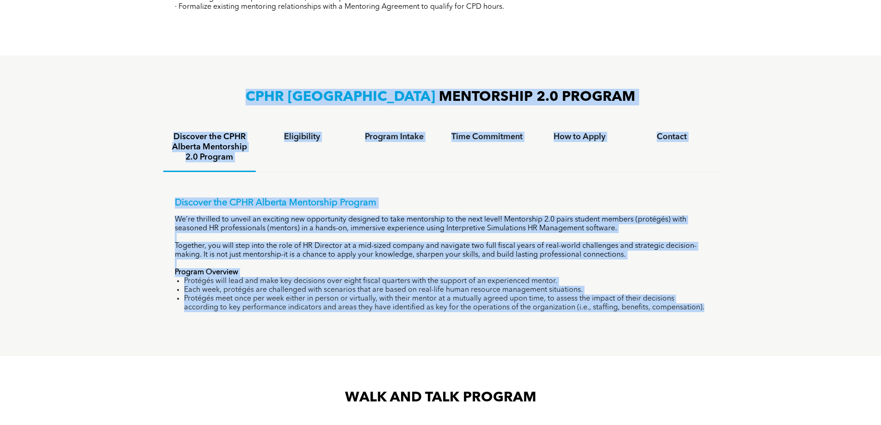
drag, startPoint x: 836, startPoint y: 318, endPoint x: 206, endPoint y: 94, distance: 668.5
click at [206, 94] on div "CPHR ALBERTA MENTORSHIP 2.0 PROGRAM Discover the CPHR Alberta Mentorship 2.0 Pr…" at bounding box center [440, 206] width 881 height 301
click at [206, 94] on h3 "CPHR ALBERTA MENTORSHIP 2.0 PROGRAM" at bounding box center [440, 97] width 555 height 17
drag, startPoint x: 206, startPoint y: 94, endPoint x: 777, endPoint y: 352, distance: 626.9
click at [777, 352] on div "CPHR ALBERTA MENTORSHIP 2.0 PROGRAM Discover the CPHR Alberta Mentorship 2.0 Pr…" at bounding box center [440, 206] width 881 height 301
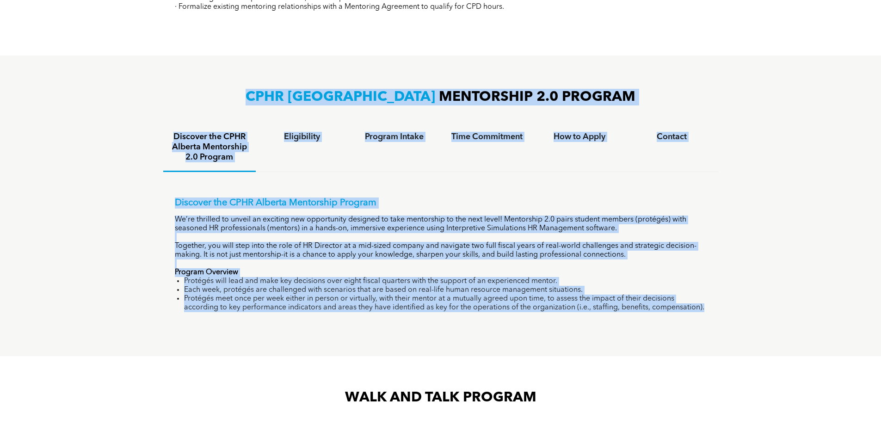
click at [777, 352] on div "CPHR ALBERTA MENTORSHIP 2.0 PROGRAM Discover the CPHR Alberta Mentorship 2.0 Pr…" at bounding box center [440, 206] width 881 height 301
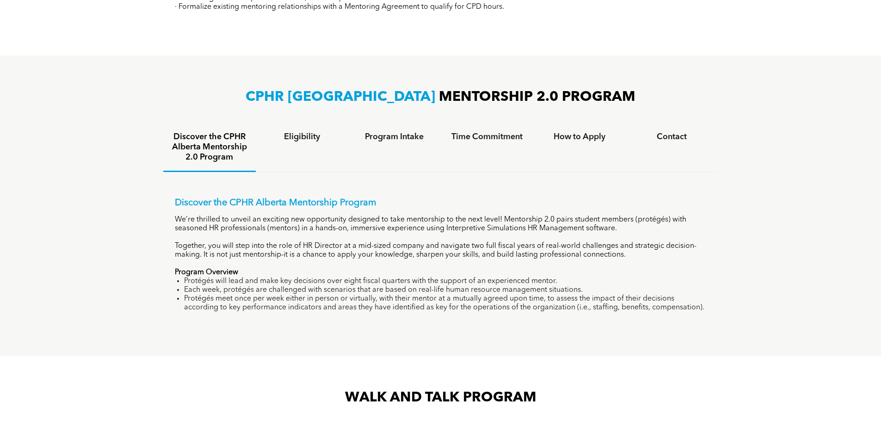
drag, startPoint x: 770, startPoint y: 338, endPoint x: 185, endPoint y: 74, distance: 641.4
click at [185, 74] on div "CPHR ALBERTA MENTORSHIP 2.0 PROGRAM Discover the CPHR Alberta Mentorship 2.0 Pr…" at bounding box center [440, 206] width 881 height 301
drag, startPoint x: 173, startPoint y: 66, endPoint x: 727, endPoint y: 349, distance: 622.1
click at [727, 349] on div "CPHR ALBERTA MENTORSHIP 2.0 PROGRAM Discover the CPHR Alberta Mentorship 2.0 Pr…" at bounding box center [440, 206] width 881 height 301
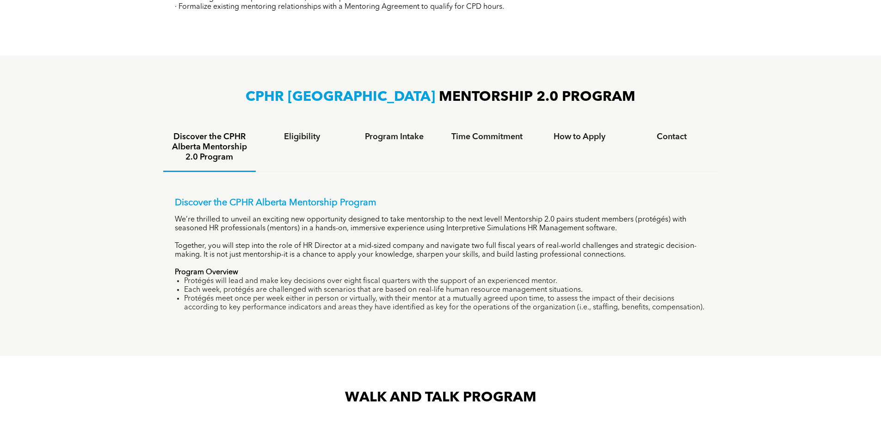
click at [727, 349] on div "CPHR ALBERTA MENTORSHIP 2.0 PROGRAM Discover the CPHR Alberta Mentorship 2.0 Pr…" at bounding box center [440, 206] width 881 height 301
drag, startPoint x: 733, startPoint y: 334, endPoint x: 148, endPoint y: 74, distance: 639.7
click at [148, 74] on div "CPHR ALBERTA MENTORSHIP 2.0 PROGRAM Discover the CPHR Alberta Mentorship 2.0 Pr…" at bounding box center [440, 206] width 881 height 301
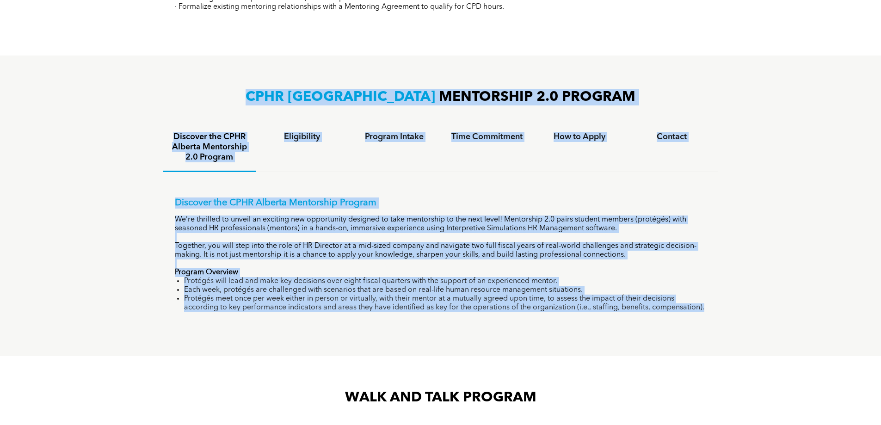
drag, startPoint x: 148, startPoint y: 74, endPoint x: 849, endPoint y: 321, distance: 742.5
click at [849, 321] on div "CPHR ALBERTA MENTORSHIP 2.0 PROGRAM Discover the CPHR Alberta Mentorship 2.0 Pr…" at bounding box center [440, 206] width 881 height 301
drag, startPoint x: 849, startPoint y: 321, endPoint x: 195, endPoint y: 91, distance: 692.9
click at [195, 91] on div "CPHR ALBERTA MENTORSHIP 2.0 PROGRAM Discover the CPHR Alberta Mentorship 2.0 Pr…" at bounding box center [440, 206] width 881 height 301
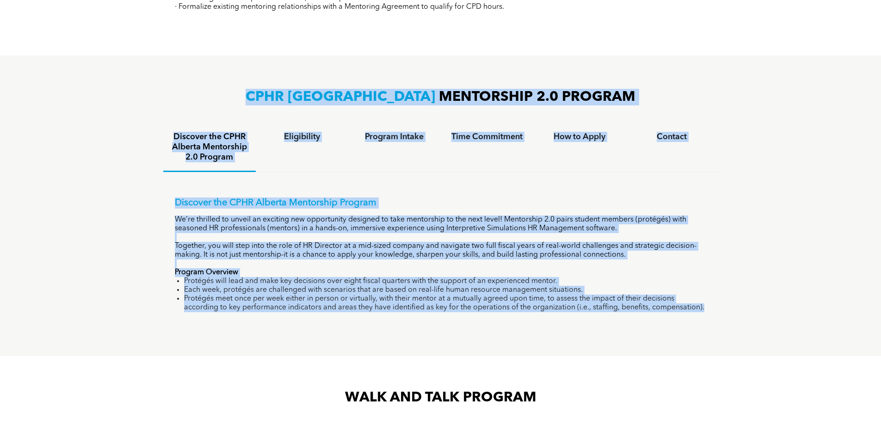
click at [195, 91] on h3 "CPHR ALBERTA MENTORSHIP 2.0 PROGRAM" at bounding box center [440, 97] width 555 height 17
drag, startPoint x: 366, startPoint y: 148, endPoint x: 743, endPoint y: 326, distance: 416.8
click at [743, 326] on div "CPHR ALBERTA MENTORSHIP 2.0 PROGRAM Discover the CPHR Alberta Mentorship 2.0 Pr…" at bounding box center [440, 206] width 881 height 301
drag, startPoint x: 743, startPoint y: 326, endPoint x: 102, endPoint y: 83, distance: 685.6
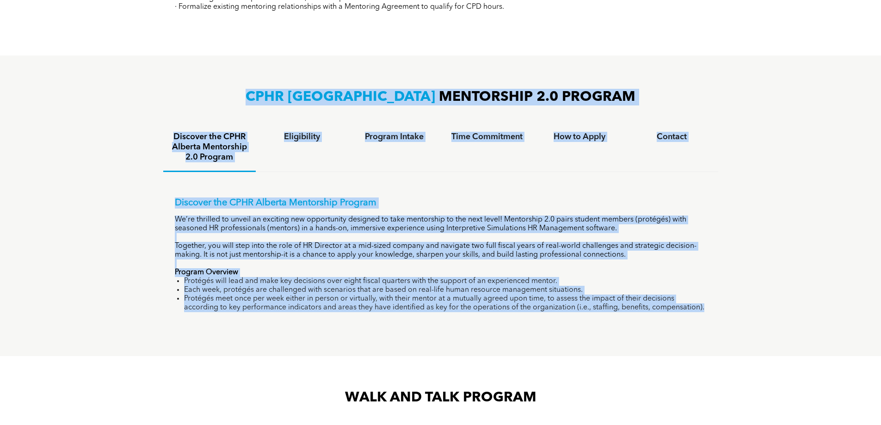
click at [102, 83] on div "CPHR ALBERTA MENTORSHIP 2.0 PROGRAM Discover the CPHR Alberta Mentorship 2.0 Pr…" at bounding box center [440, 206] width 881 height 301
drag, startPoint x: 108, startPoint y: 87, endPoint x: 716, endPoint y: 309, distance: 647.4
click at [716, 309] on div "CPHR ALBERTA MENTORSHIP 2.0 PROGRAM Discover the CPHR Alberta Mentorship 2.0 Pr…" at bounding box center [440, 206] width 881 height 301
click at [716, 309] on div "Discover the CPHR Alberta Mentorship Program We’re thrilled to unveil an exciti…" at bounding box center [440, 248] width 555 height 152
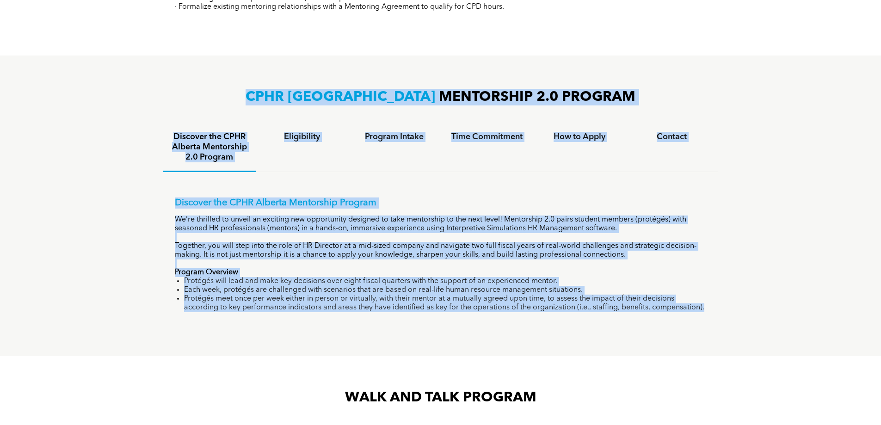
drag, startPoint x: 716, startPoint y: 309, endPoint x: 121, endPoint y: 69, distance: 641.5
click at [121, 69] on div "CPHR ALBERTA MENTORSHIP 2.0 PROGRAM Discover the CPHR Alberta Mentorship 2.0 Pr…" at bounding box center [440, 206] width 881 height 301
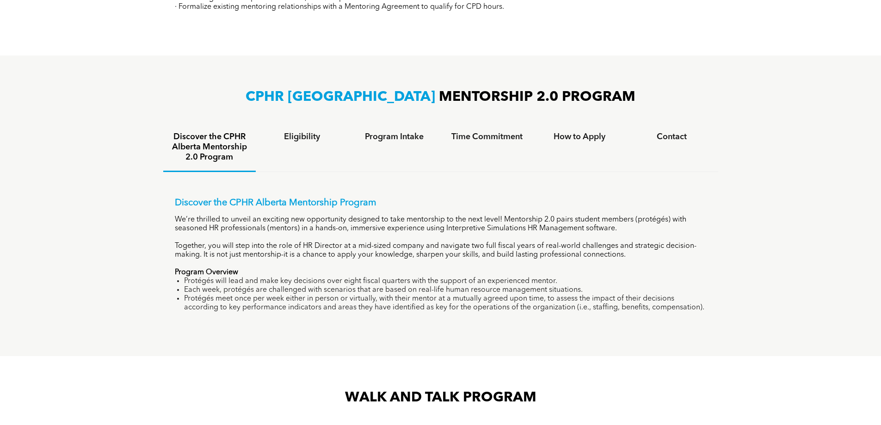
scroll to position [324, 0]
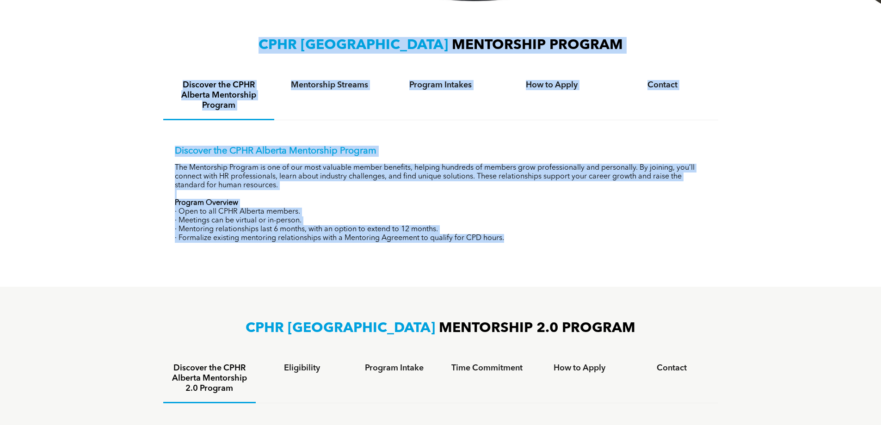
drag, startPoint x: 125, startPoint y: 47, endPoint x: 706, endPoint y: 274, distance: 624.0
click at [705, 274] on div "CPHR ALBERTA MENTORSHIP PROGRAM Discover the CPHR Alberta Mentorship Program Me…" at bounding box center [440, 145] width 881 height 283
click at [709, 274] on div "CPHR ALBERTA MENTORSHIP PROGRAM Discover the CPHR Alberta Mentorship Program Me…" at bounding box center [440, 145] width 881 height 283
drag, startPoint x: 709, startPoint y: 274, endPoint x: 145, endPoint y: 43, distance: 609.7
click at [145, 43] on div "CPHR ALBERTA MENTORSHIP PROGRAM Discover the CPHR Alberta Mentorship Program Me…" at bounding box center [440, 145] width 881 height 283
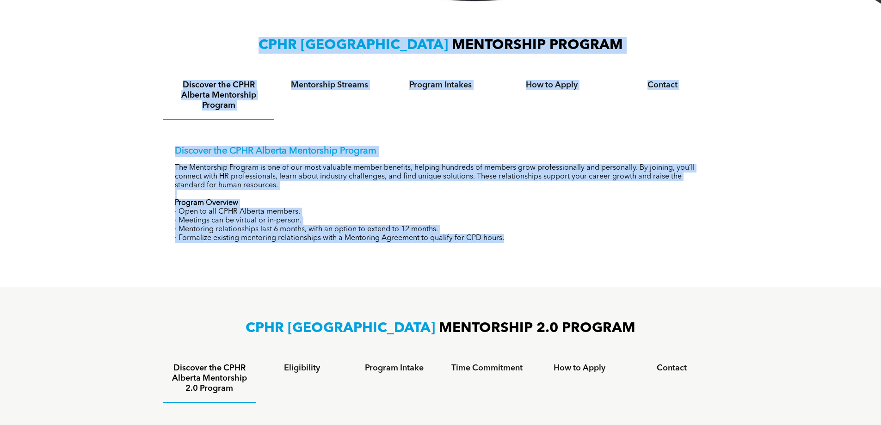
click at [145, 43] on div "CPHR ALBERTA MENTORSHIP PROGRAM Discover the CPHR Alberta Mentorship Program Me…" at bounding box center [440, 145] width 881 height 283
drag, startPoint x: 145, startPoint y: 43, endPoint x: 565, endPoint y: 264, distance: 474.7
click at [565, 264] on div "CPHR ALBERTA MENTORSHIP PROGRAM Discover the CPHR Alberta Mentorship Program Me…" at bounding box center [440, 145] width 881 height 283
drag, startPoint x: 565, startPoint y: 264, endPoint x: 136, endPoint y: 48, distance: 480.6
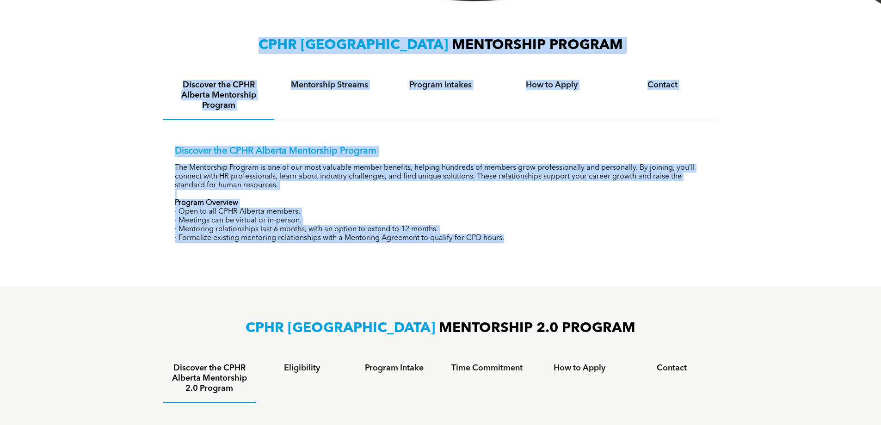
click at [136, 48] on div "CPHR ALBERTA MENTORSHIP PROGRAM Discover the CPHR Alberta Mentorship Program Me…" at bounding box center [440, 145] width 881 height 283
drag, startPoint x: 136, startPoint y: 48, endPoint x: 531, endPoint y: 237, distance: 438.0
click at [531, 237] on div "CPHR ALBERTA MENTORSHIP PROGRAM Discover the CPHR Alberta Mentorship Program Me…" at bounding box center [440, 145] width 881 height 283
click at [531, 237] on p "· Formalize existing mentoring relationships with a Mentoring Agreement to qual…" at bounding box center [441, 238] width 532 height 9
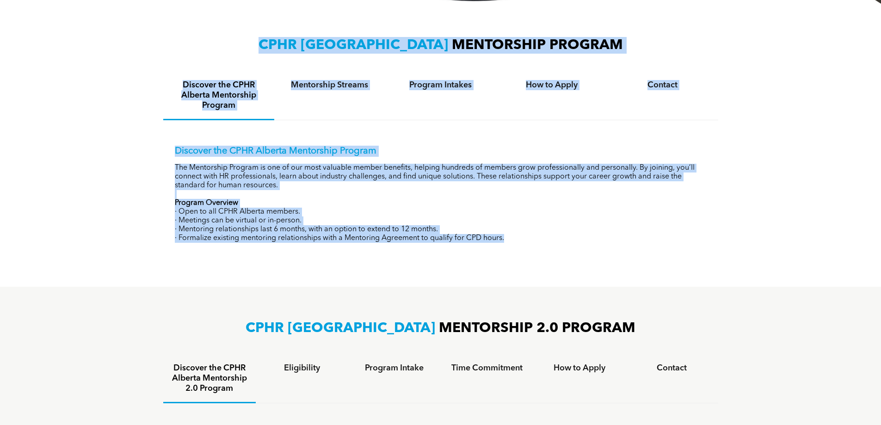
drag, startPoint x: 531, startPoint y: 237, endPoint x: 203, endPoint y: 43, distance: 381.4
click at [203, 43] on div "CPHR ALBERTA MENTORSHIP PROGRAM Discover the CPHR Alberta Mentorship Program Me…" at bounding box center [440, 145] width 555 height 218
click at [203, 43] on h3 "CPHR ALBERTA MENTORSHIP PROGRAM" at bounding box center [440, 45] width 555 height 17
drag, startPoint x: 157, startPoint y: 29, endPoint x: 576, endPoint y: 235, distance: 466.7
click at [576, 235] on div "CPHR ALBERTA MENTORSHIP PROGRAM Discover the CPHR Alberta Mentorship Program Me…" at bounding box center [440, 145] width 881 height 283
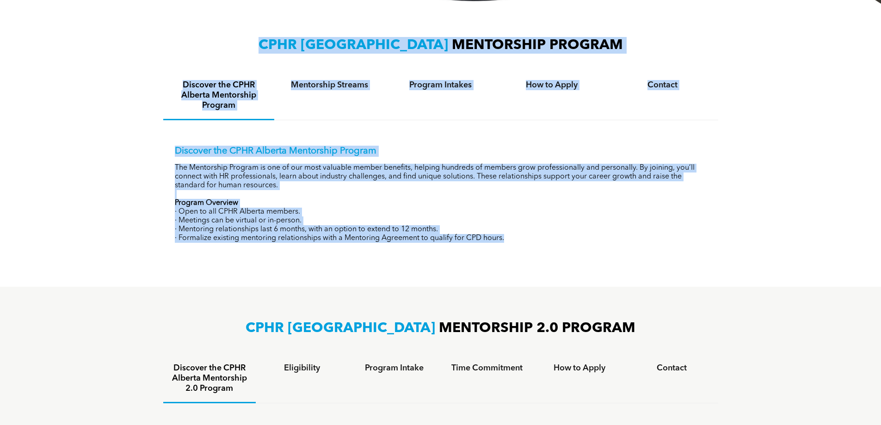
click at [576, 235] on p "· Formalize existing mentoring relationships with a Mentoring Agreement to qual…" at bounding box center [441, 238] width 532 height 9
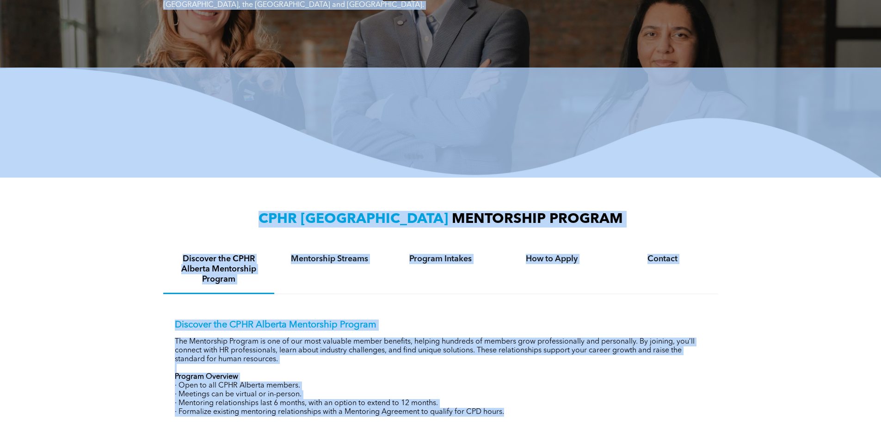
scroll to position [102, 0]
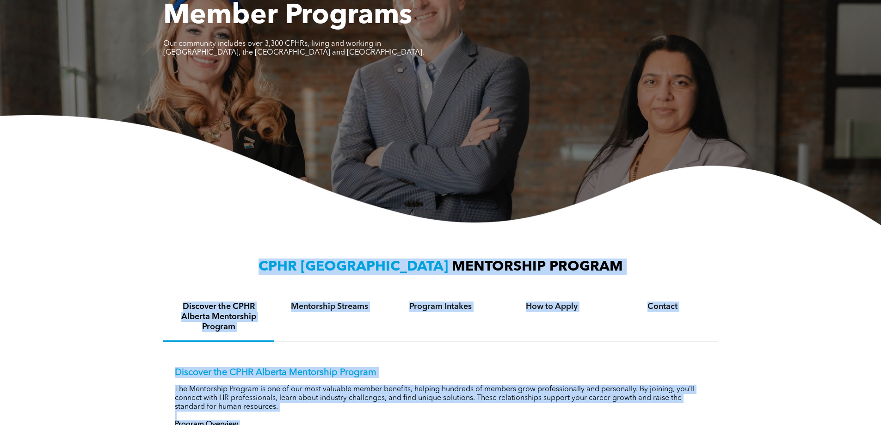
drag, startPoint x: 576, startPoint y: 235, endPoint x: 164, endPoint y: 267, distance: 413.4
click at [164, 267] on div "CPHR ALBERTA MENTORSHIP PROGRAM Discover the CPHR Alberta Mentorship Program Me…" at bounding box center [440, 367] width 555 height 218
click at [166, 268] on h3 "CPHR ALBERTA MENTORSHIP PROGRAM" at bounding box center [440, 267] width 555 height 17
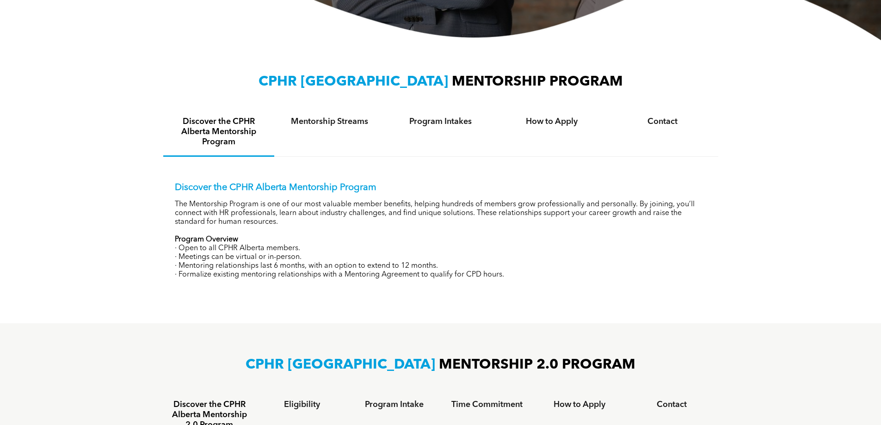
scroll to position [334, 0]
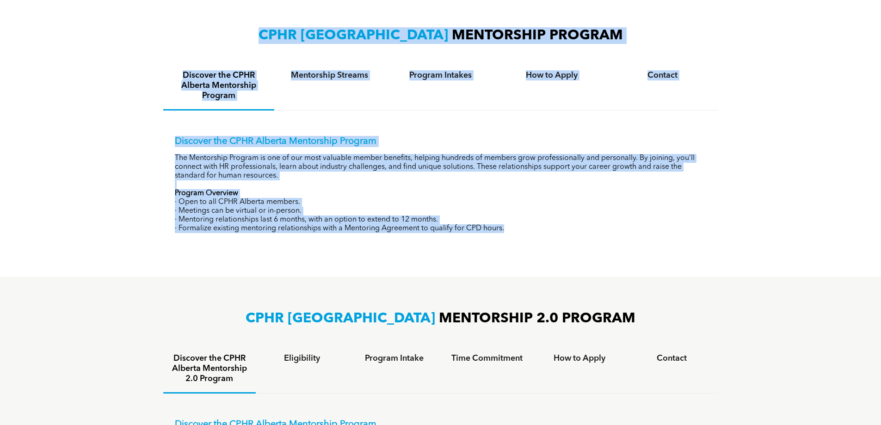
drag, startPoint x: 575, startPoint y: 234, endPoint x: 104, endPoint y: 30, distance: 513.6
click at [104, 30] on div "CPHR ALBERTA MENTORSHIP PROGRAM Discover the CPHR Alberta Mentorship Program Me…" at bounding box center [440, 135] width 881 height 283
drag, startPoint x: 104, startPoint y: 30, endPoint x: 573, endPoint y: 241, distance: 514.5
click at [573, 241] on div "CPHR ALBERTA MENTORSHIP PROGRAM Discover the CPHR Alberta Mentorship Program Me…" at bounding box center [440, 135] width 881 height 283
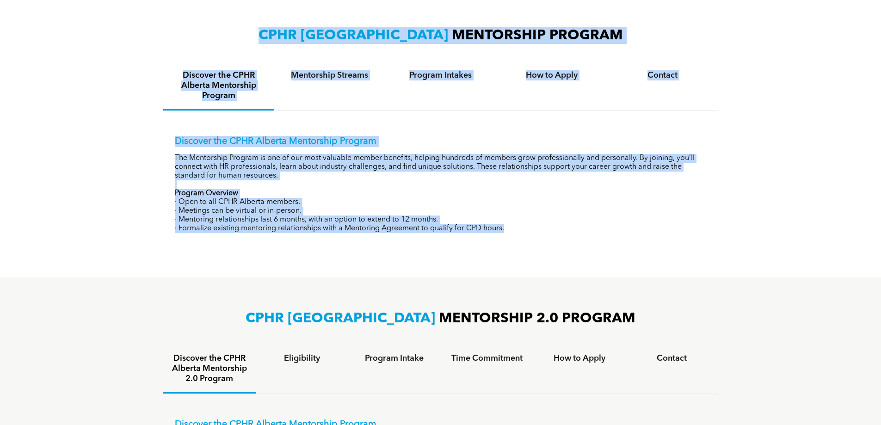
click at [573, 241] on div "Discover the CPHR Alberta Mentorship Program The Mentorship Program is one of o…" at bounding box center [440, 178] width 555 height 134
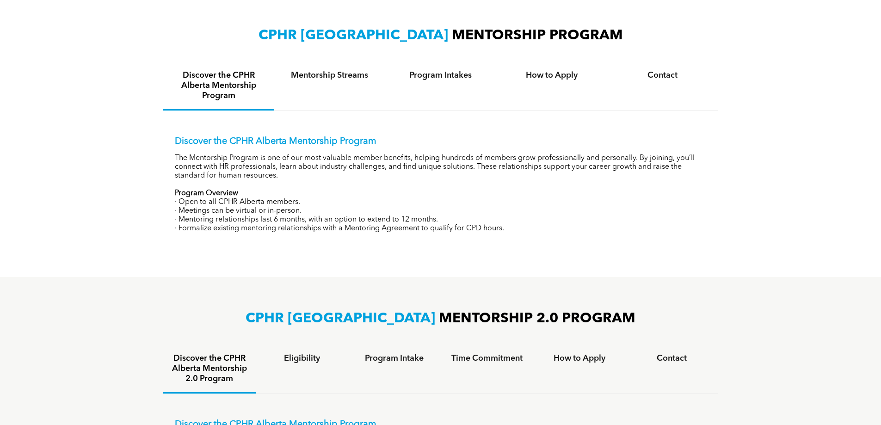
scroll to position [565, 0]
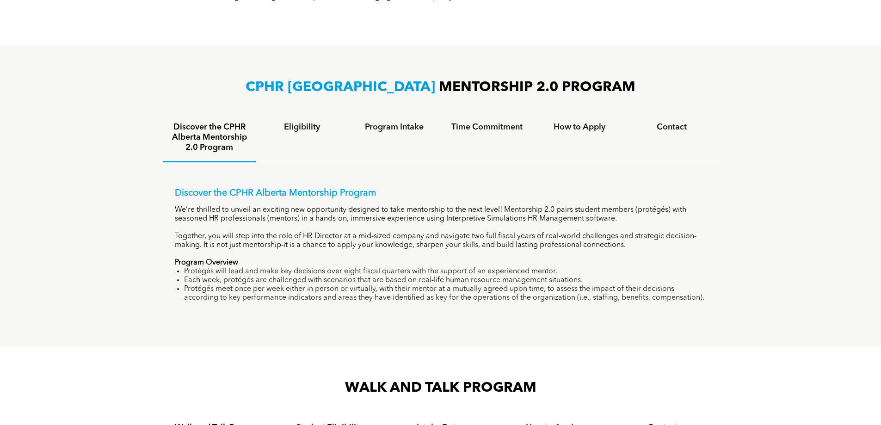
drag, startPoint x: 602, startPoint y: 271, endPoint x: 143, endPoint y: 73, distance: 500.2
click at [143, 73] on div "CPHR ALBERTA MENTORSHIP 2.0 PROGRAM Discover the CPHR Alberta Mentorship 2.0 Pr…" at bounding box center [440, 196] width 881 height 301
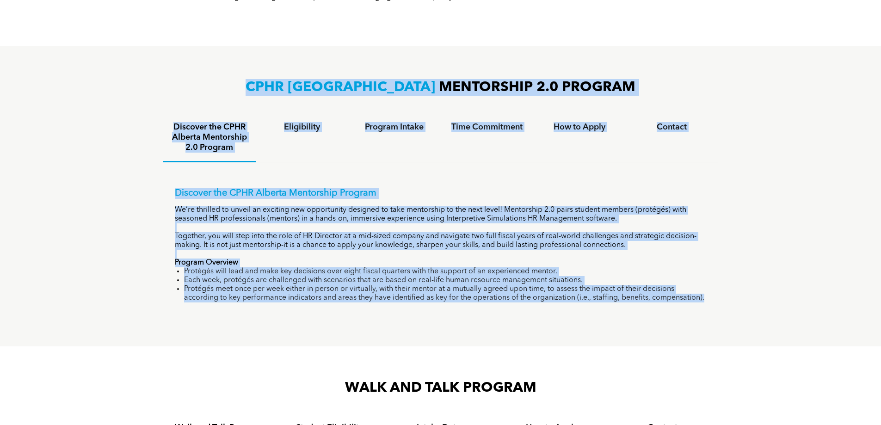
drag, startPoint x: 143, startPoint y: 73, endPoint x: 710, endPoint y: 317, distance: 617.5
click at [710, 317] on div "CPHR ALBERTA MENTORSHIP 2.0 PROGRAM Discover the CPHR Alberta Mentorship 2.0 Pr…" at bounding box center [440, 196] width 881 height 301
drag, startPoint x: 710, startPoint y: 317, endPoint x: 202, endPoint y: 89, distance: 556.6
click at [202, 89] on div "CPHR ALBERTA MENTORSHIP 2.0 PROGRAM Discover the CPHR Alberta Mentorship 2.0 Pr…" at bounding box center [440, 196] width 881 height 301
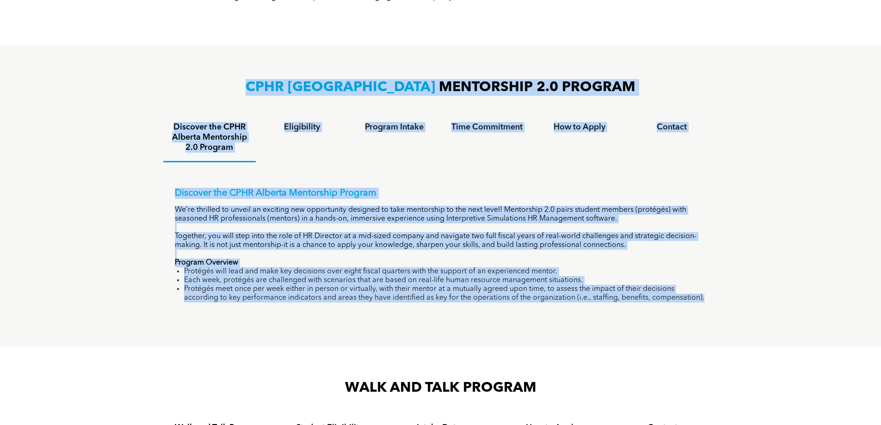
click at [202, 89] on h3 "CPHR ALBERTA MENTORSHIP 2.0 PROGRAM" at bounding box center [440, 87] width 555 height 17
drag, startPoint x: 202, startPoint y: 89, endPoint x: 702, endPoint y: 325, distance: 552.7
click at [702, 325] on div "CPHR ALBERTA MENTORSHIP 2.0 PROGRAM Discover the CPHR Alberta Mentorship 2.0 Pr…" at bounding box center [440, 196] width 881 height 301
drag, startPoint x: 702, startPoint y: 325, endPoint x: 171, endPoint y: 87, distance: 582.7
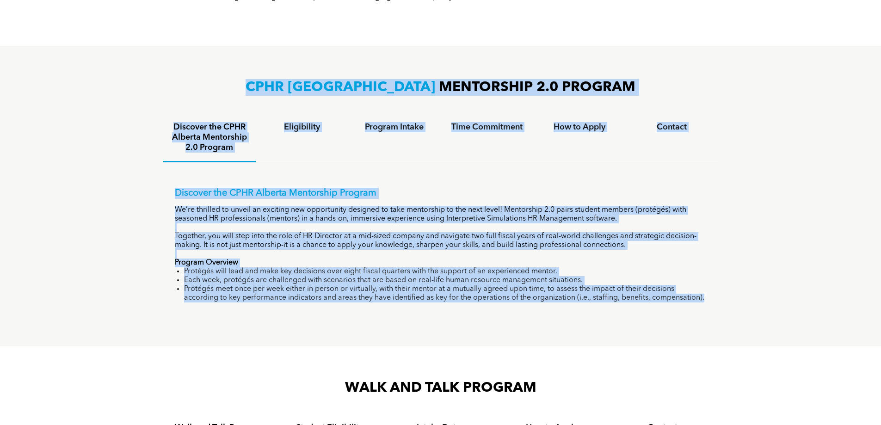
click at [171, 87] on div "CPHR ALBERTA MENTORSHIP 2.0 PROGRAM Discover the CPHR Alberta Mentorship 2.0 Pr…" at bounding box center [440, 196] width 881 height 301
click at [171, 87] on h3 "CPHR ALBERTA MENTORSHIP 2.0 PROGRAM" at bounding box center [440, 87] width 555 height 17
drag, startPoint x: 176, startPoint y: 68, endPoint x: 839, endPoint y: 329, distance: 712.6
click at [839, 329] on div "CPHR ALBERTA MENTORSHIP 2.0 PROGRAM Discover the CPHR Alberta Mentorship 2.0 Pr…" at bounding box center [440, 196] width 881 height 301
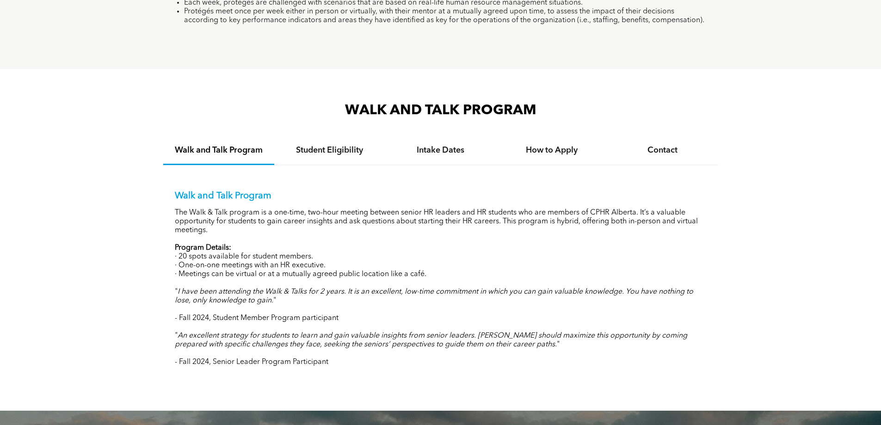
scroll to position [889, 0]
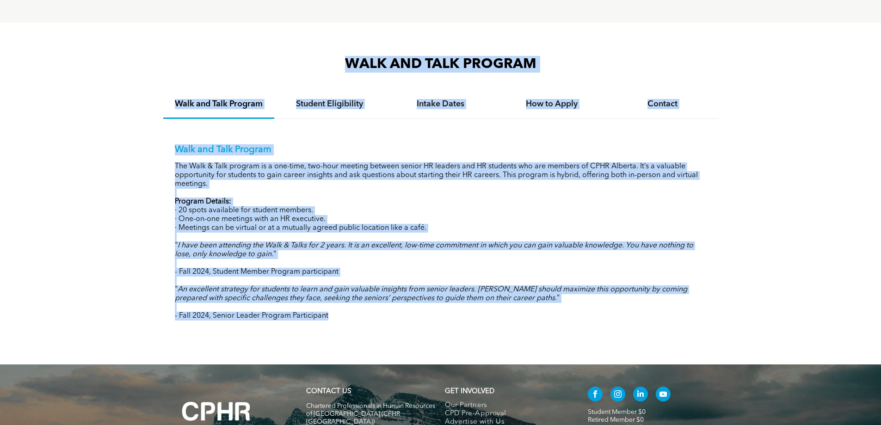
drag, startPoint x: 346, startPoint y: 316, endPoint x: 154, endPoint y: 61, distance: 319.7
click at [154, 61] on div "WALK AND TALK PROGRAM Walk and Talk Program Student Eligibility Intake Dates Ho…" at bounding box center [440, 194] width 881 height 342
drag, startPoint x: 154, startPoint y: 61, endPoint x: 475, endPoint y: 323, distance: 414.6
click at [475, 323] on div "WALK AND TALK PROGRAM Walk and Talk Program Student Eligibility Intake Dates Ho…" at bounding box center [440, 194] width 881 height 342
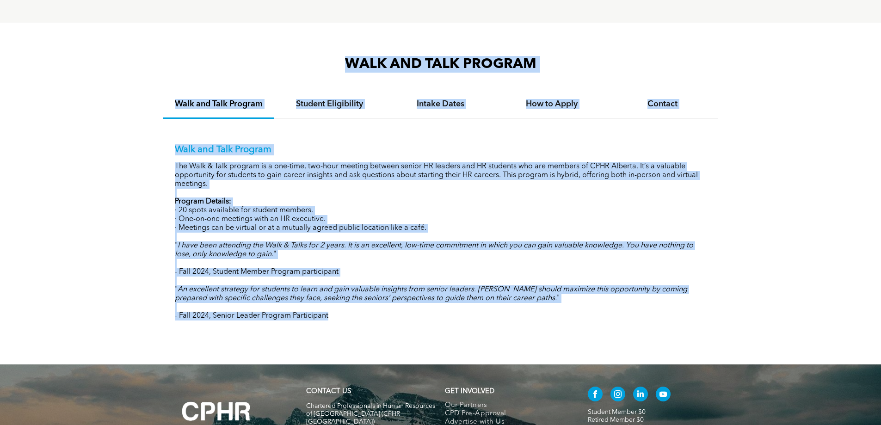
click at [475, 323] on div "Walk and Talk Program The Walk & Talk program is a one-time, two-hour meeting b…" at bounding box center [440, 225] width 555 height 213
drag, startPoint x: 473, startPoint y: 326, endPoint x: 167, endPoint y: 52, distance: 410.2
click at [167, 52] on div "WALK AND TALK PROGRAM Walk and Talk Program Student Eligibility Intake Dates Ho…" at bounding box center [440, 194] width 881 height 342
drag, startPoint x: 167, startPoint y: 52, endPoint x: 445, endPoint y: 311, distance: 379.7
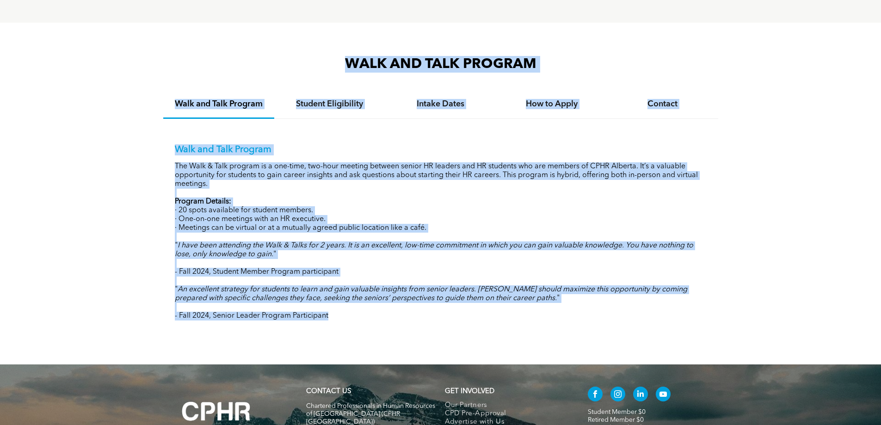
click at [445, 311] on div "WALK AND TALK PROGRAM Walk and Talk Program Student Eligibility Intake Dates Ho…" at bounding box center [440, 194] width 881 height 342
click at [445, 312] on p "- Fall 2024, Senior Leader Program Participant" at bounding box center [441, 316] width 532 height 9
drag, startPoint x: 400, startPoint y: 317, endPoint x: 154, endPoint y: 74, distance: 345.8
click at [154, 74] on div "WALK AND TALK PROGRAM Walk and Talk Program Student Eligibility Intake Dates Ho…" at bounding box center [440, 194] width 881 height 342
click at [152, 74] on div "WALK AND TALK PROGRAM Walk and Talk Program Student Eligibility Intake Dates Ho…" at bounding box center [440, 194] width 881 height 342
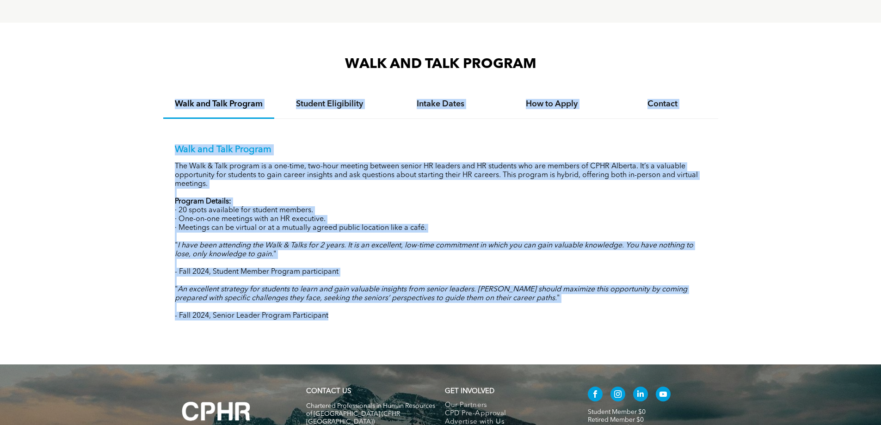
drag, startPoint x: 149, startPoint y: 72, endPoint x: 416, endPoint y: 320, distance: 364.3
click at [416, 320] on div "WALK AND TALK PROGRAM Walk and Talk Program Student Eligibility Intake Dates Ho…" at bounding box center [440, 194] width 881 height 342
click at [416, 319] on div "Walk and Talk Program The Walk & Talk program is a one-time, two-hour meeting b…" at bounding box center [440, 225] width 555 height 213
drag, startPoint x: 423, startPoint y: 323, endPoint x: 102, endPoint y: 62, distance: 413.9
click at [102, 62] on div "WALK AND TALK PROGRAM Walk and Talk Program Student Eligibility Intake Dates Ho…" at bounding box center [440, 194] width 881 height 342
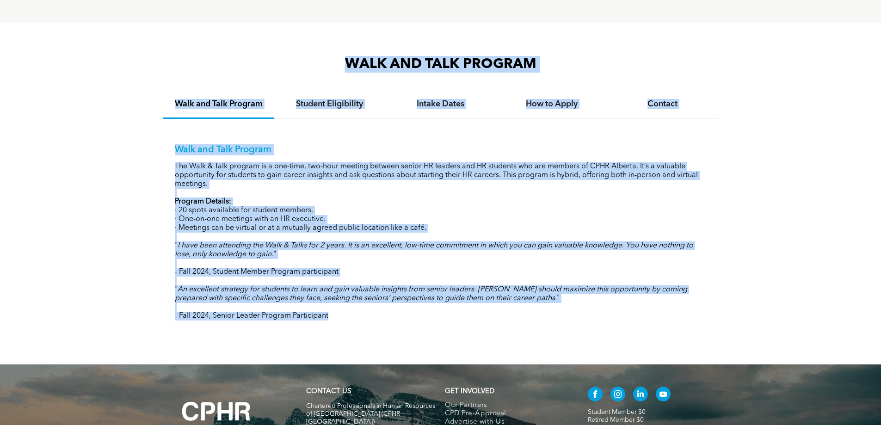
click at [102, 62] on div "WALK AND TALK PROGRAM Walk and Talk Program Student Eligibility Intake Dates Ho…" at bounding box center [440, 194] width 881 height 342
drag, startPoint x: 102, startPoint y: 62, endPoint x: 370, endPoint y: 331, distance: 379.8
click at [370, 331] on div "WALK AND TALK PROGRAM Walk and Talk Program Student Eligibility Intake Dates Ho…" at bounding box center [440, 194] width 881 height 342
click at [363, 322] on div "Walk and Talk Program The Walk & Talk program is a one-time, two-hour meeting b…" at bounding box center [440, 225] width 555 height 213
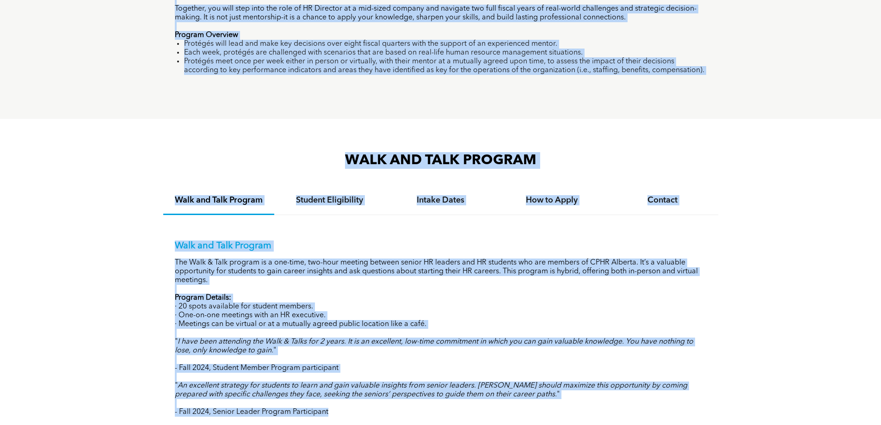
scroll to position [705, 0]
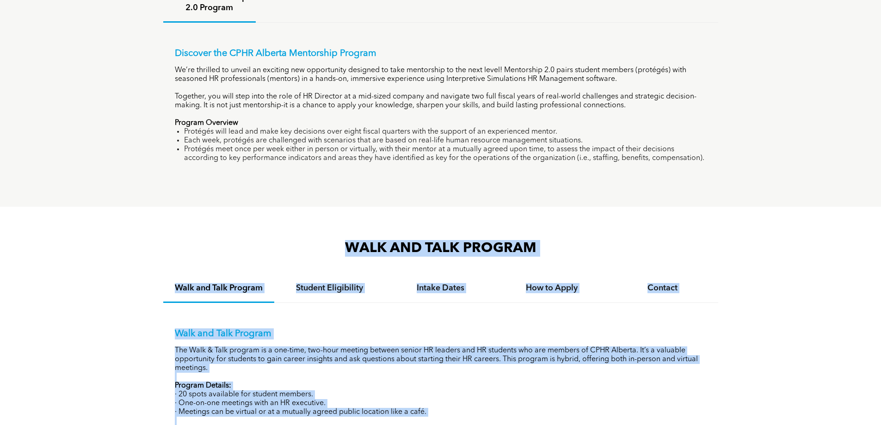
drag, startPoint x: 362, startPoint y: 322, endPoint x: 223, endPoint y: 244, distance: 159.3
click at [224, 244] on div "WALK AND TALK PROGRAM Walk and Talk Program Student Eligibility Intake Dates Ho…" at bounding box center [440, 377] width 555 height 277
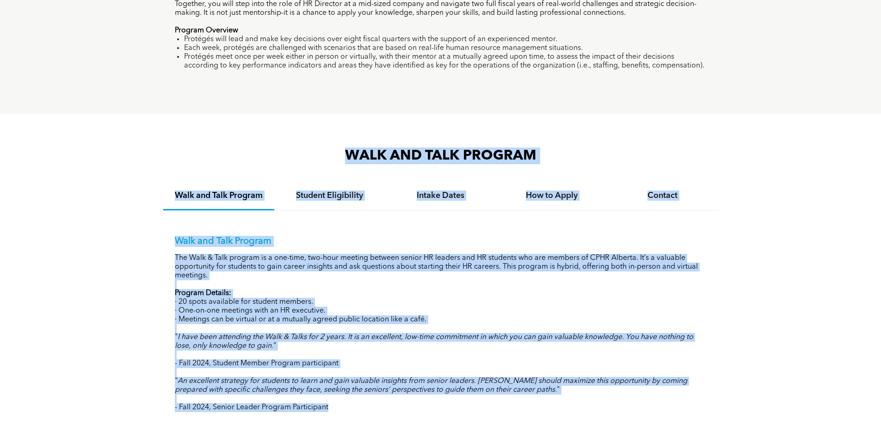
scroll to position [843, 0]
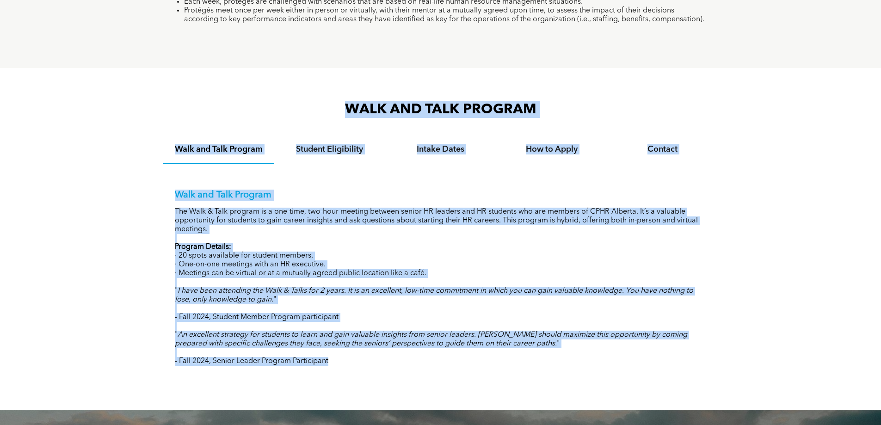
click at [169, 103] on h3 "WALK AND TALK PROGRAM" at bounding box center [440, 109] width 555 height 17
click at [154, 86] on div "WALK AND TALK PROGRAM Walk and Talk Program Student Eligibility Intake Dates Ho…" at bounding box center [440, 239] width 881 height 342
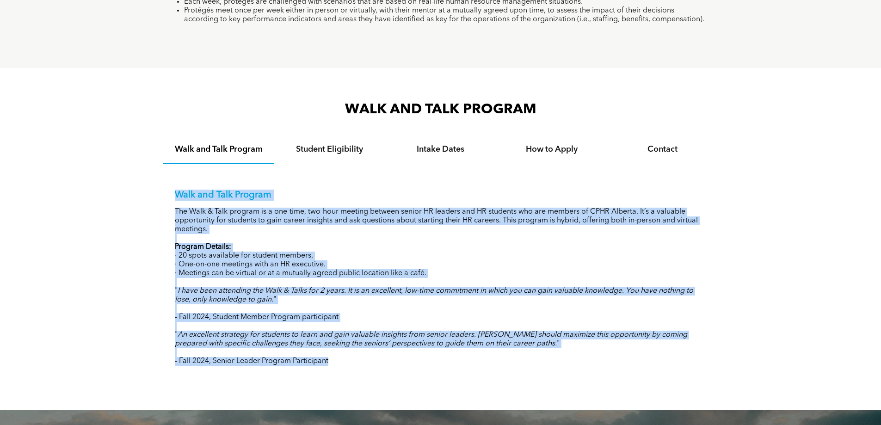
drag, startPoint x: 349, startPoint y: 359, endPoint x: 157, endPoint y: 192, distance: 255.1
click at [159, 192] on div "WALK AND TALK PROGRAM Walk and Talk Program Student Eligibility Intake Dates Ho…" at bounding box center [440, 239] width 881 height 342
click at [156, 191] on div "WALK AND TALK PROGRAM Walk and Talk Program Student Eligibility Intake Dates Ho…" at bounding box center [440, 239] width 881 height 342
click at [337, 358] on p "- Fall 2024, Senior Leader Program Participant" at bounding box center [441, 361] width 532 height 9
click at [332, 361] on p "- Fall 2024, Senior Leader Program Participant" at bounding box center [441, 361] width 532 height 9
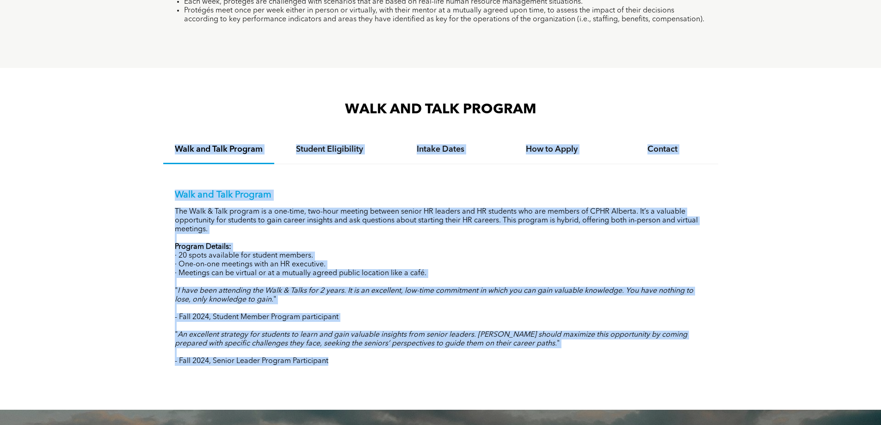
drag, startPoint x: 335, startPoint y: 357, endPoint x: 118, endPoint y: 129, distance: 315.1
click at [126, 133] on div "WALK AND TALK PROGRAM Walk and Talk Program Student Eligibility Intake Dates Ho…" at bounding box center [440, 239] width 881 height 342
drag, startPoint x: 334, startPoint y: 108, endPoint x: 514, endPoint y: 365, distance: 312.9
click at [514, 365] on div "WALK AND TALK PROGRAM Walk and Talk Program Student Eligibility Intake Dates Ho…" at bounding box center [440, 238] width 555 height 277
drag, startPoint x: 444, startPoint y: 383, endPoint x: 435, endPoint y: 383, distance: 8.8
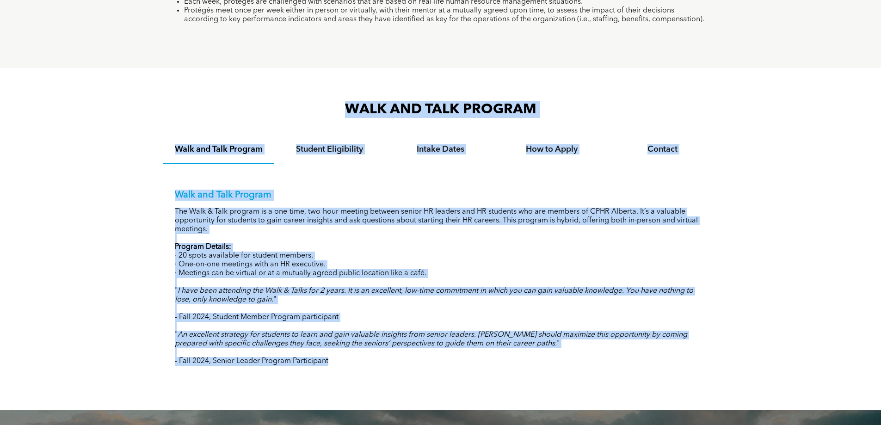
click at [443, 383] on div "WALK AND TALK PROGRAM Walk and Talk Program Student Eligibility Intake Dates Ho…" at bounding box center [440, 239] width 881 height 342
click at [426, 376] on div "WALK AND TALK PROGRAM Walk and Talk Program Student Eligibility Intake Dates Ho…" at bounding box center [440, 239] width 881 height 342
click at [364, 365] on div "Walk and Talk Program The Walk & Talk program is a one-time, two-hour meeting b…" at bounding box center [440, 270] width 555 height 213
drag, startPoint x: 350, startPoint y: 365, endPoint x: 165, endPoint y: 110, distance: 315.3
click at [165, 110] on div "WALK AND TALK PROGRAM Walk and Talk Program Student Eligibility Intake Dates Ho…" at bounding box center [440, 238] width 555 height 277
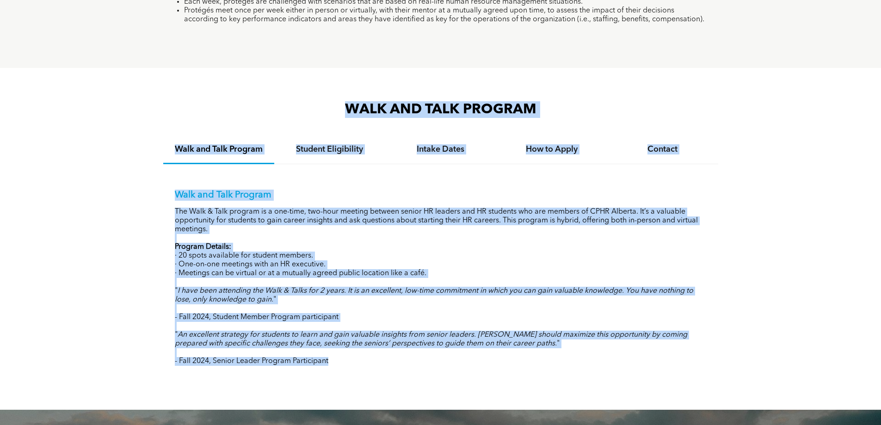
click at [165, 110] on h3 "WALK AND TALK PROGRAM" at bounding box center [440, 109] width 555 height 17
drag, startPoint x: 161, startPoint y: 109, endPoint x: 415, endPoint y: 354, distance: 353.0
click at [415, 354] on div "WALK AND TALK PROGRAM Walk and Talk Program Student Eligibility Intake Dates Ho…" at bounding box center [440, 239] width 881 height 342
click at [415, 357] on p "- Fall 2024, Senior Leader Program Participant" at bounding box center [441, 361] width 532 height 9
drag, startPoint x: 406, startPoint y: 370, endPoint x: 194, endPoint y: 90, distance: 350.7
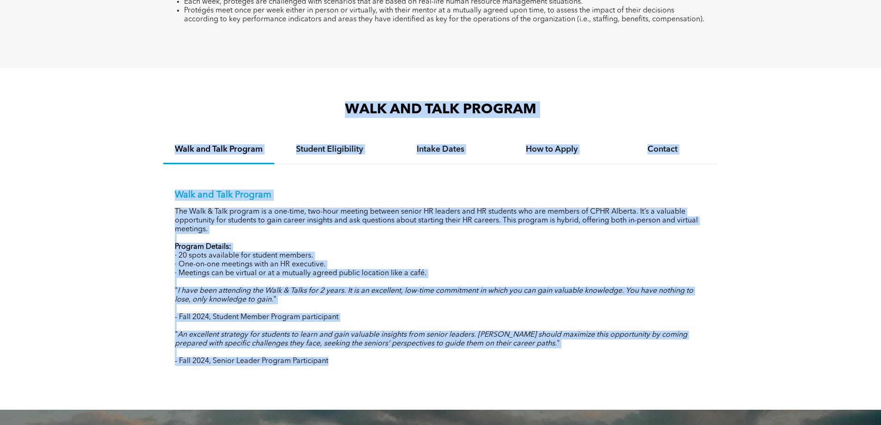
click at [194, 90] on div "WALK AND TALK PROGRAM Walk and Talk Program Student Eligibility Intake Dates Ho…" at bounding box center [440, 239] width 881 height 342
drag, startPoint x: 194, startPoint y: 90, endPoint x: 385, endPoint y: 361, distance: 332.0
click at [385, 361] on div "WALK AND TALK PROGRAM Walk and Talk Program Student Eligibility Intake Dates Ho…" at bounding box center [440, 239] width 881 height 342
click at [385, 361] on p "- Fall 2024, Senior Leader Program Participant" at bounding box center [441, 361] width 532 height 9
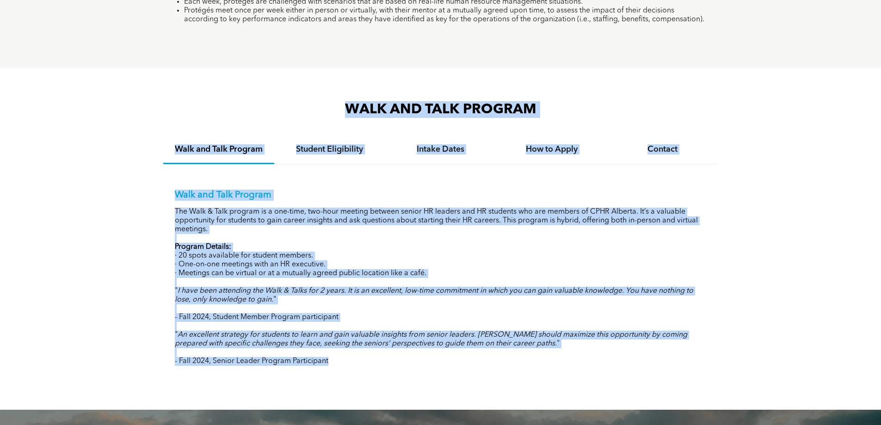
drag, startPoint x: 385, startPoint y: 361, endPoint x: 211, endPoint y: 80, distance: 331.3
click at [216, 79] on div "WALK AND TALK PROGRAM Walk and Talk Program Student Eligibility Intake Dates Ho…" at bounding box center [440, 239] width 881 height 342
click at [210, 79] on div "WALK AND TALK PROGRAM Walk and Talk Program Student Eligibility Intake Dates Ho…" at bounding box center [440, 239] width 881 height 342
click at [247, 90] on div "WALK AND TALK PROGRAM Walk and Talk Program Student Eligibility Intake Dates Ho…" at bounding box center [440, 239] width 881 height 342
drag, startPoint x: 240, startPoint y: 84, endPoint x: 413, endPoint y: 358, distance: 323.7
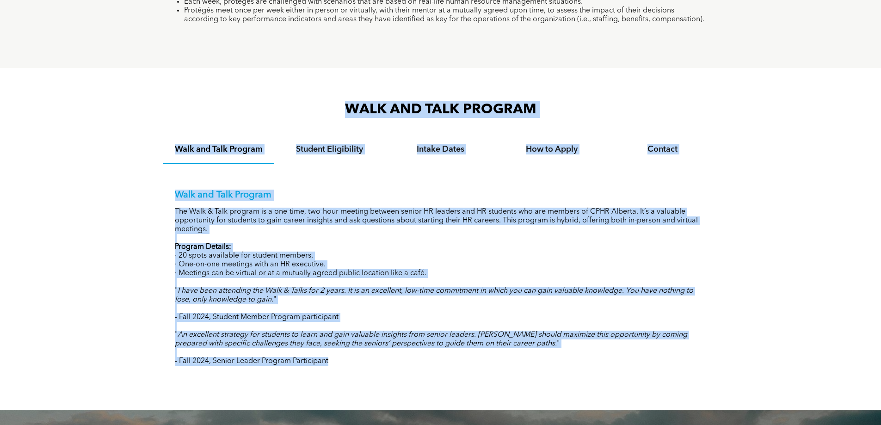
click at [413, 358] on div "WALK AND TALK PROGRAM Walk and Talk Program Student Eligibility Intake Dates Ho…" at bounding box center [440, 239] width 881 height 342
click at [413, 358] on p "- Fall 2024, Senior Leader Program Participant" at bounding box center [441, 361] width 532 height 9
drag, startPoint x: 406, startPoint y: 360, endPoint x: 276, endPoint y: 92, distance: 297.9
click at [276, 92] on div "WALK AND TALK PROGRAM Walk and Talk Program Student Eligibility Intake Dates Ho…" at bounding box center [440, 239] width 881 height 342
click at [275, 92] on div "WALK AND TALK PROGRAM Walk and Talk Program Student Eligibility Intake Dates Ho…" at bounding box center [440, 239] width 881 height 342
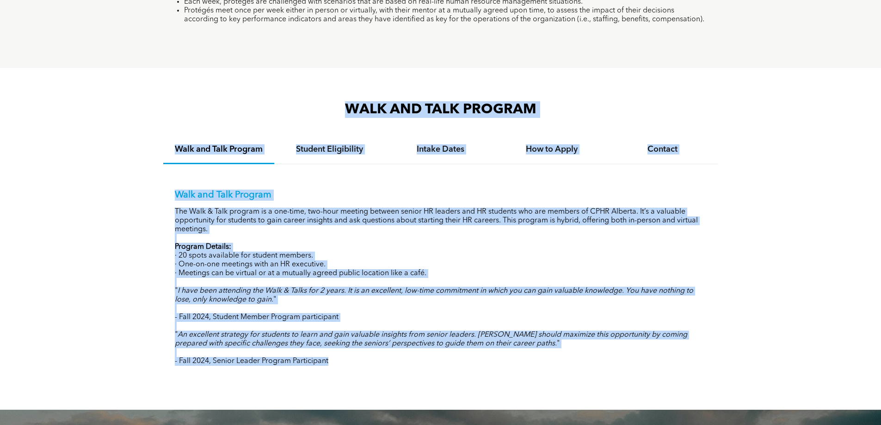
drag, startPoint x: 275, startPoint y: 91, endPoint x: 455, endPoint y: 362, distance: 325.5
click at [455, 362] on div "WALK AND TALK PROGRAM Walk and Talk Program Student Eligibility Intake Dates Ho…" at bounding box center [440, 239] width 881 height 342
click at [455, 362] on p "- Fall 2024, Senior Leader Program Participant" at bounding box center [441, 361] width 532 height 9
drag, startPoint x: 446, startPoint y: 369, endPoint x: 223, endPoint y: 78, distance: 366.3
click at [223, 78] on div "WALK AND TALK PROGRAM Walk and Talk Program Student Eligibility Intake Dates Ho…" at bounding box center [440, 239] width 881 height 342
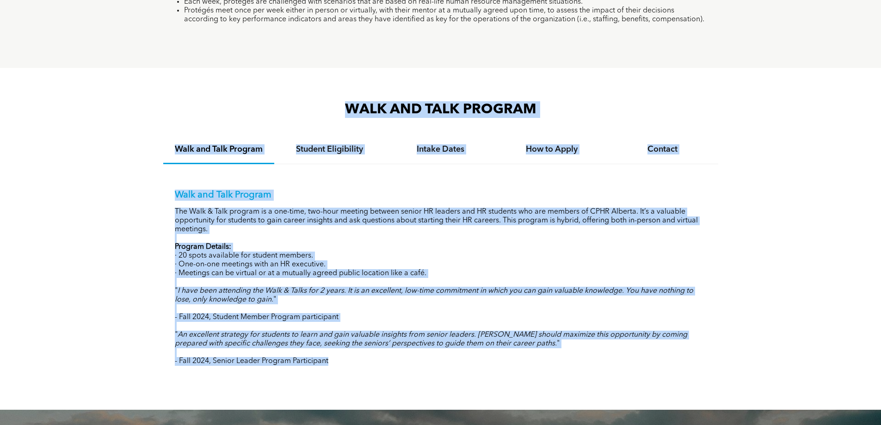
click at [223, 77] on div "WALK AND TALK PROGRAM Walk and Talk Program Student Eligibility Intake Dates Ho…" at bounding box center [440, 239] width 881 height 342
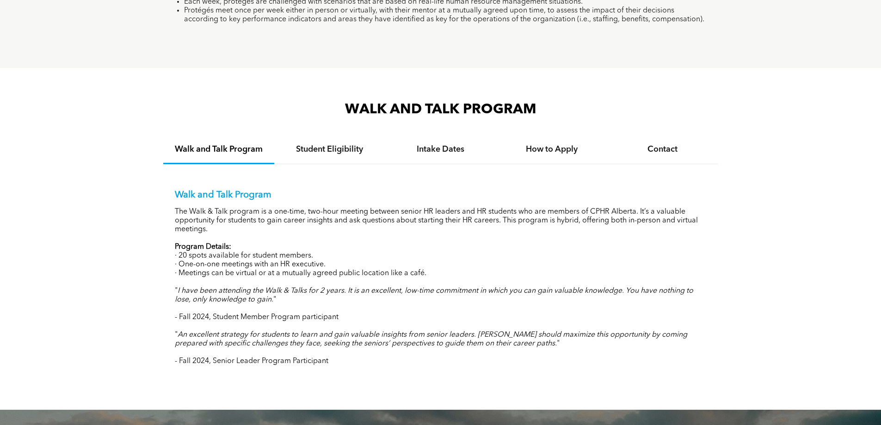
click at [223, 81] on div "WALK AND TALK PROGRAM Walk and Talk Program Student Eligibility Intake Dates Ho…" at bounding box center [440, 239] width 881 height 342
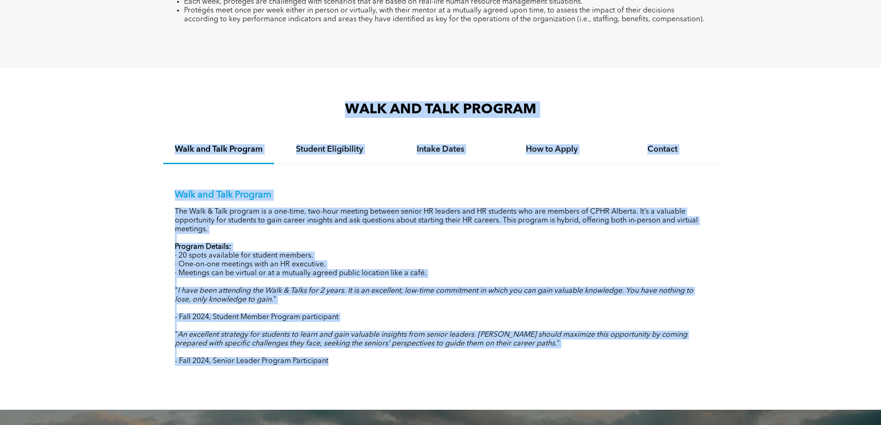
drag, startPoint x: 211, startPoint y: 82, endPoint x: 474, endPoint y: 363, distance: 385.2
click at [474, 363] on div "WALK AND TALK PROGRAM Walk and Talk Program Student Eligibility Intake Dates Ho…" at bounding box center [440, 239] width 881 height 342
click at [474, 363] on p "- Fall 2024, Senior Leader Program Participant" at bounding box center [441, 361] width 532 height 9
drag, startPoint x: 474, startPoint y: 363, endPoint x: 190, endPoint y: 86, distance: 397.5
click at [190, 86] on div "WALK AND TALK PROGRAM Walk and Talk Program Student Eligibility Intake Dates Ho…" at bounding box center [440, 239] width 881 height 342
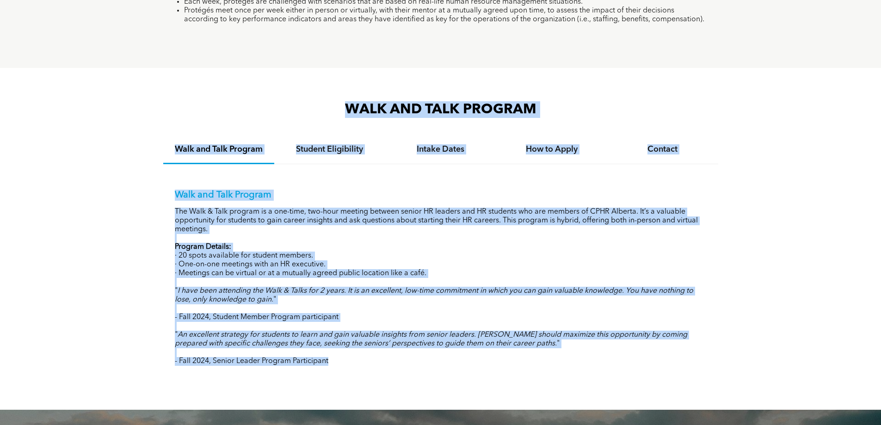
click at [190, 86] on div "WALK AND TALK PROGRAM Walk and Talk Program Student Eligibility Intake Dates Ho…" at bounding box center [440, 239] width 881 height 342
